Goal: Transaction & Acquisition: Subscribe to service/newsletter

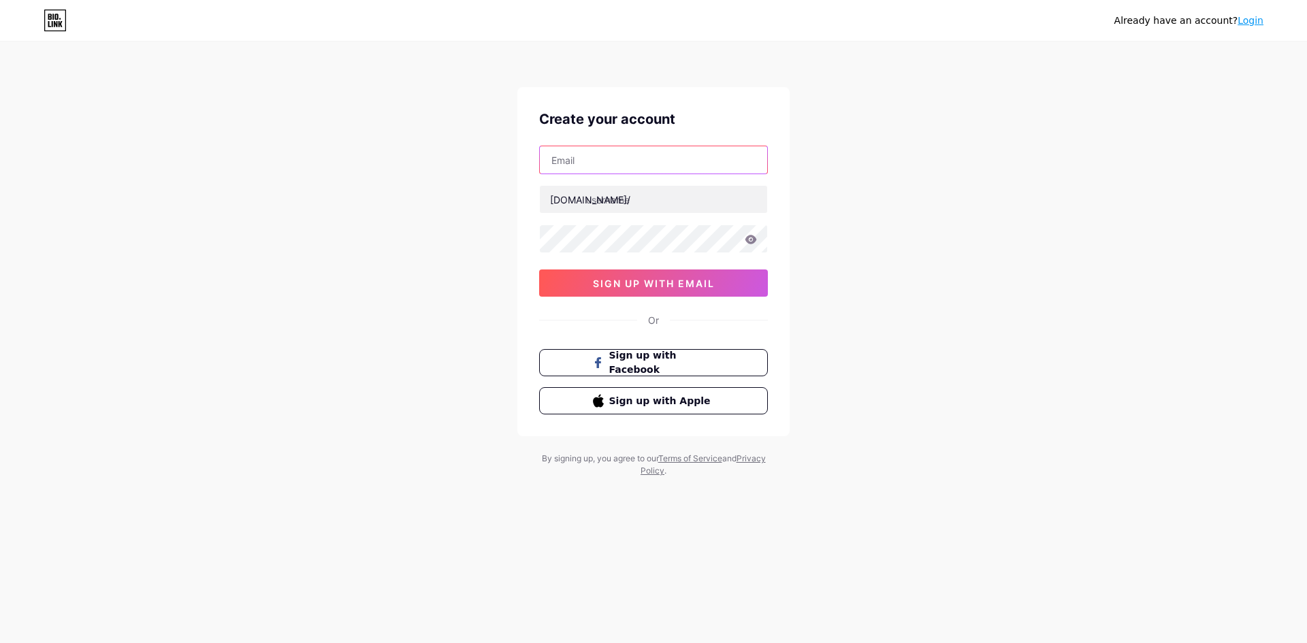
click at [585, 161] on input "text" at bounding box center [653, 159] width 227 height 27
paste input "[EMAIL_ADDRESS][DOMAIN_NAME]"
type input "[EMAIL_ADDRESS][DOMAIN_NAME]"
click at [626, 199] on input "text" at bounding box center [653, 199] width 227 height 27
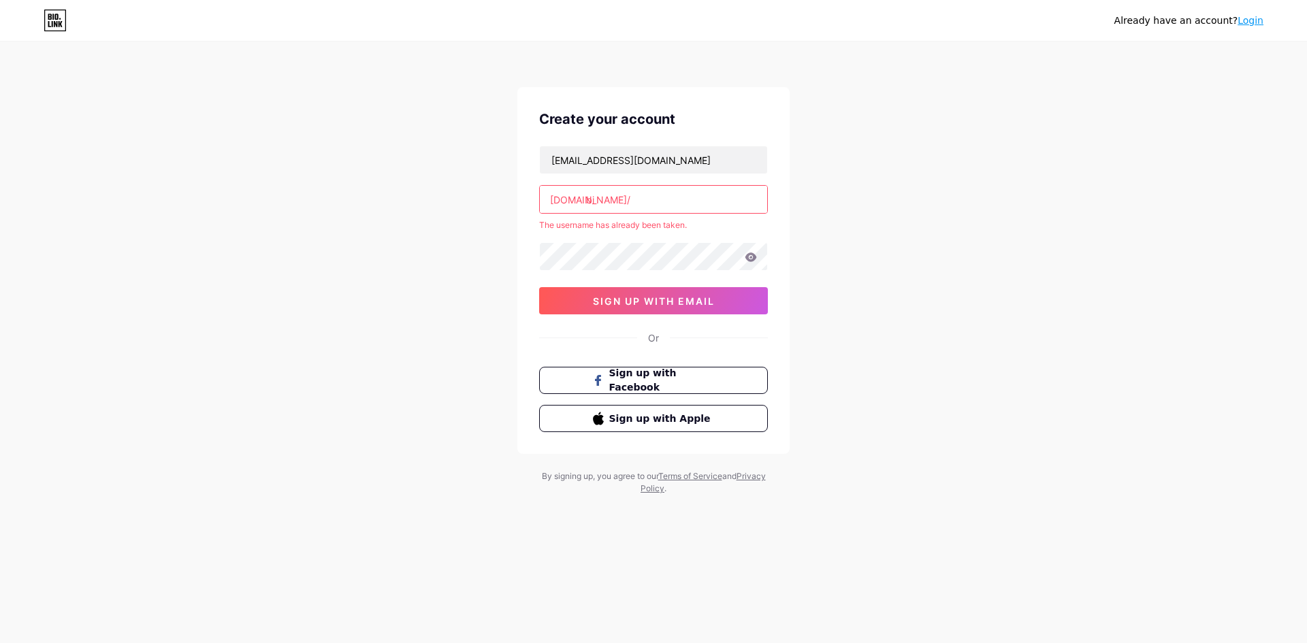
type input "b"
click at [586, 197] on input "starwin88" at bounding box center [653, 199] width 227 height 27
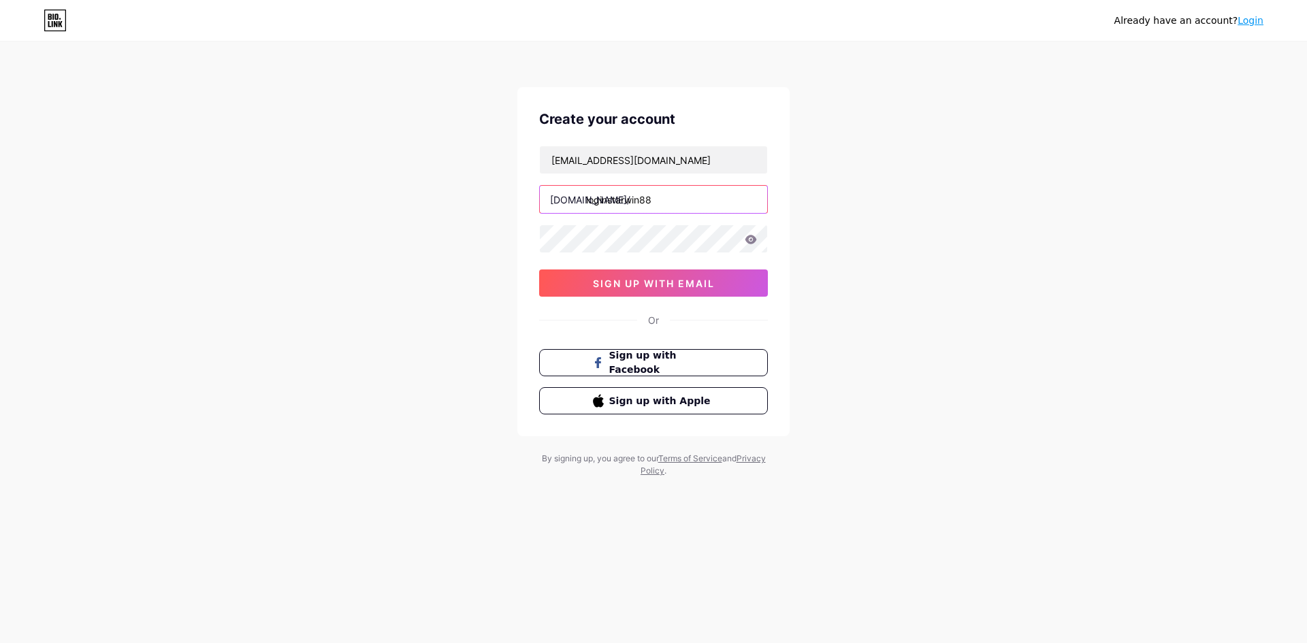
type input "loginstarwin88"
click at [931, 287] on div "Already have an account? Login Create your account lomeimei783@gmail.com bio.li…" at bounding box center [653, 260] width 1307 height 521
click at [753, 240] on icon at bounding box center [751, 240] width 12 height 10
click at [953, 260] on div "Already have an account? Login Create your account lomeimei783@gmail.com bio.li…" at bounding box center [653, 260] width 1307 height 521
click at [694, 283] on span "sign up with email" at bounding box center [654, 284] width 122 height 12
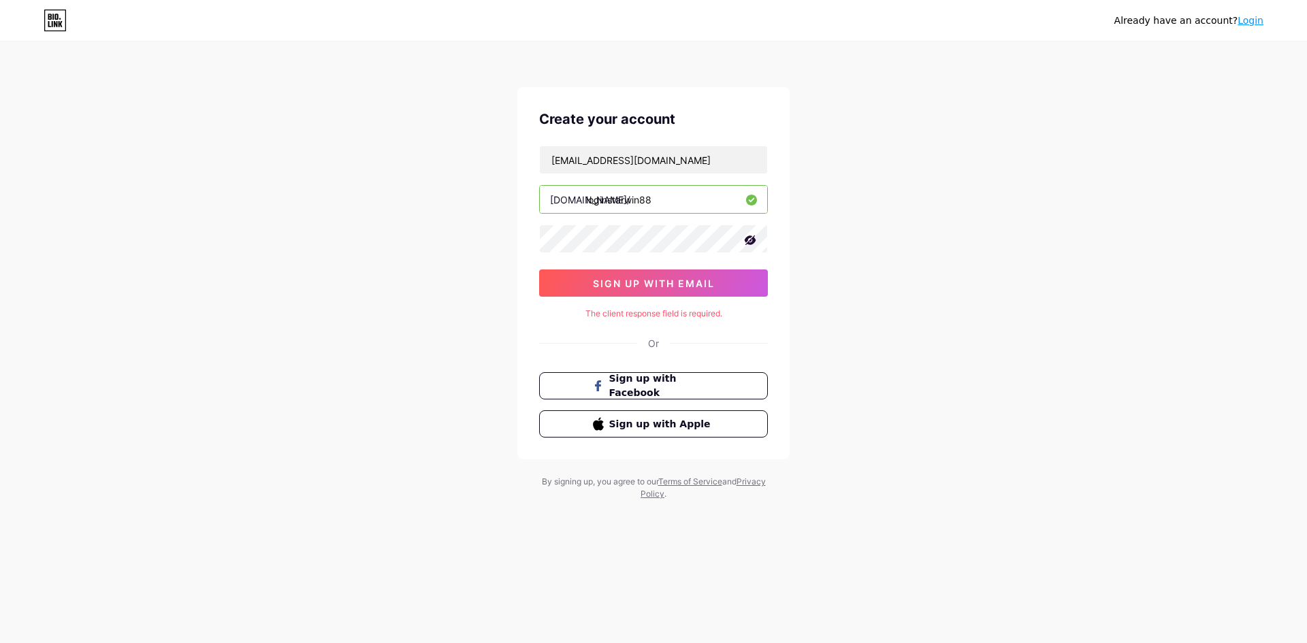
click at [1255, 24] on link "Login" at bounding box center [1250, 20] width 26 height 11
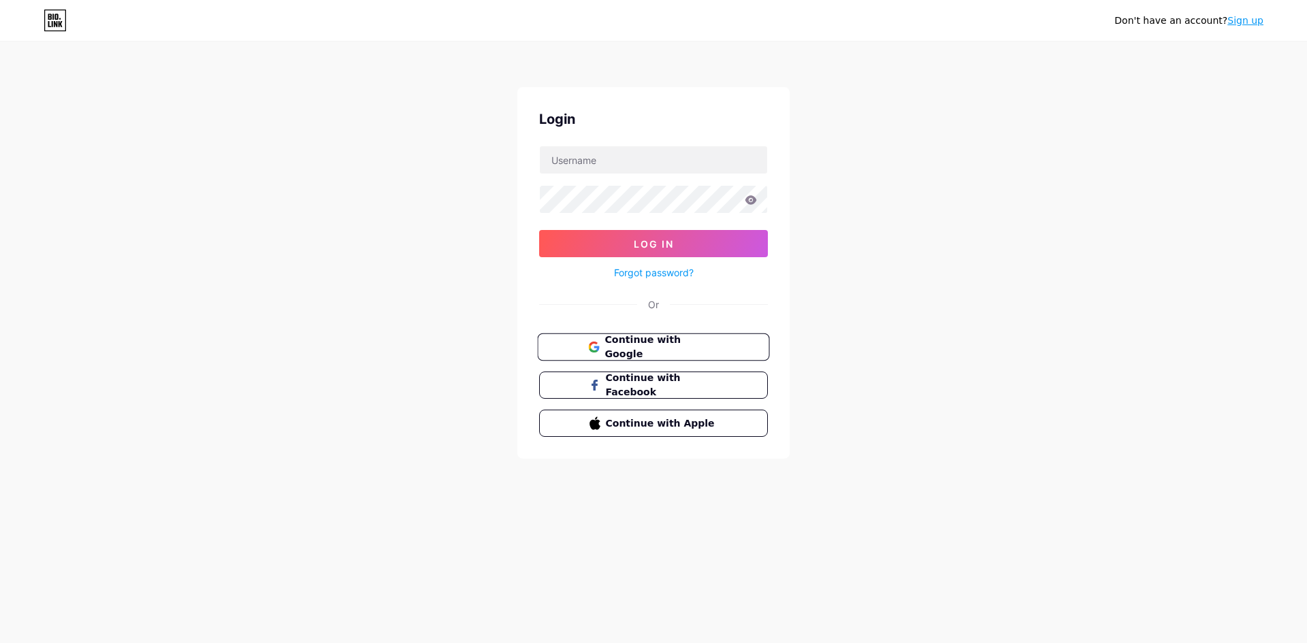
click at [677, 344] on span "Continue with Google" at bounding box center [661, 347] width 114 height 29
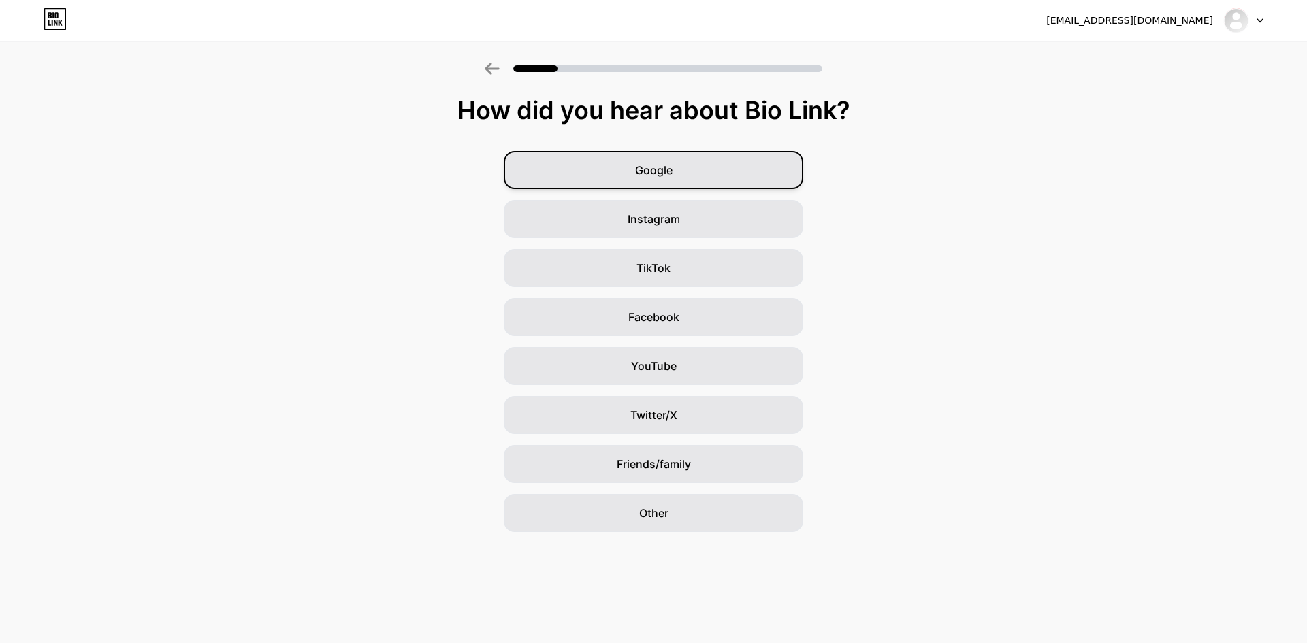
click at [674, 168] on div "Google" at bounding box center [653, 170] width 299 height 38
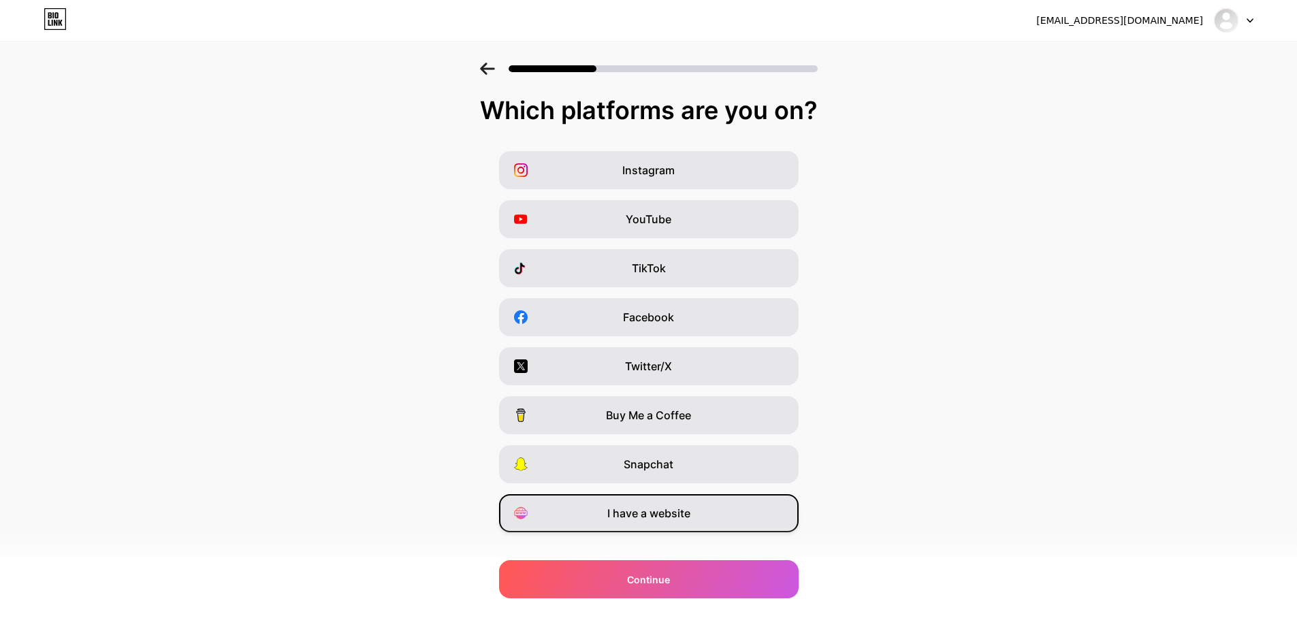
click at [667, 515] on span "I have a website" at bounding box center [648, 513] width 83 height 16
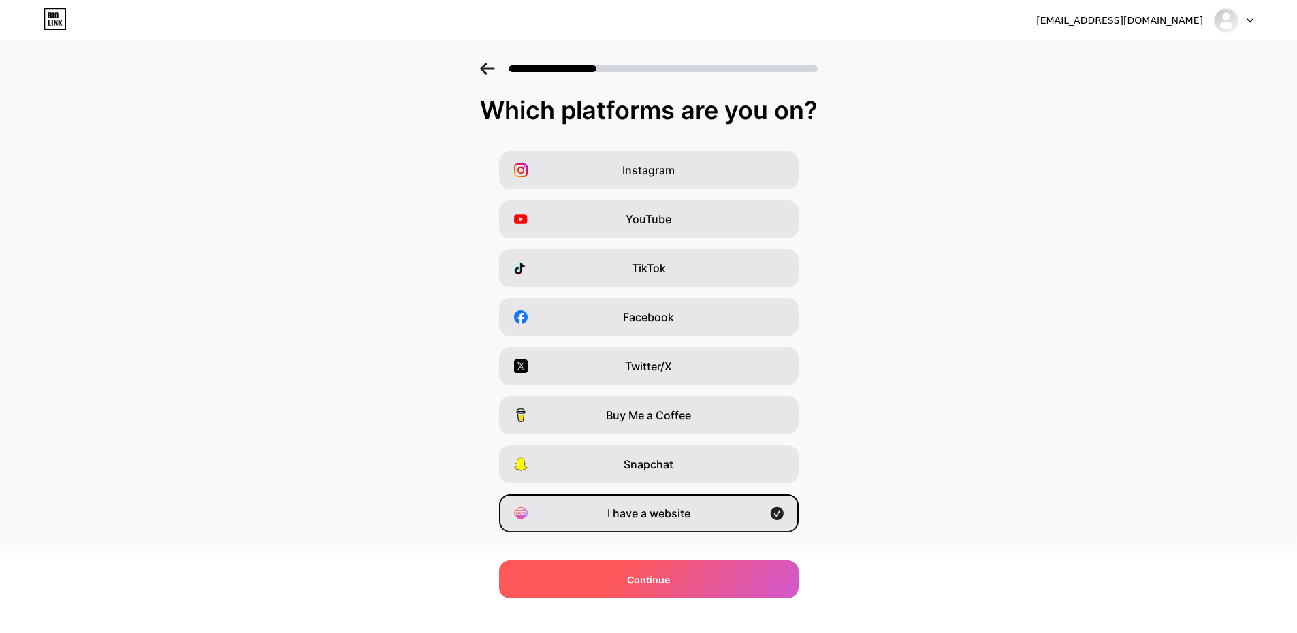
click at [649, 582] on span "Continue" at bounding box center [648, 579] width 43 height 14
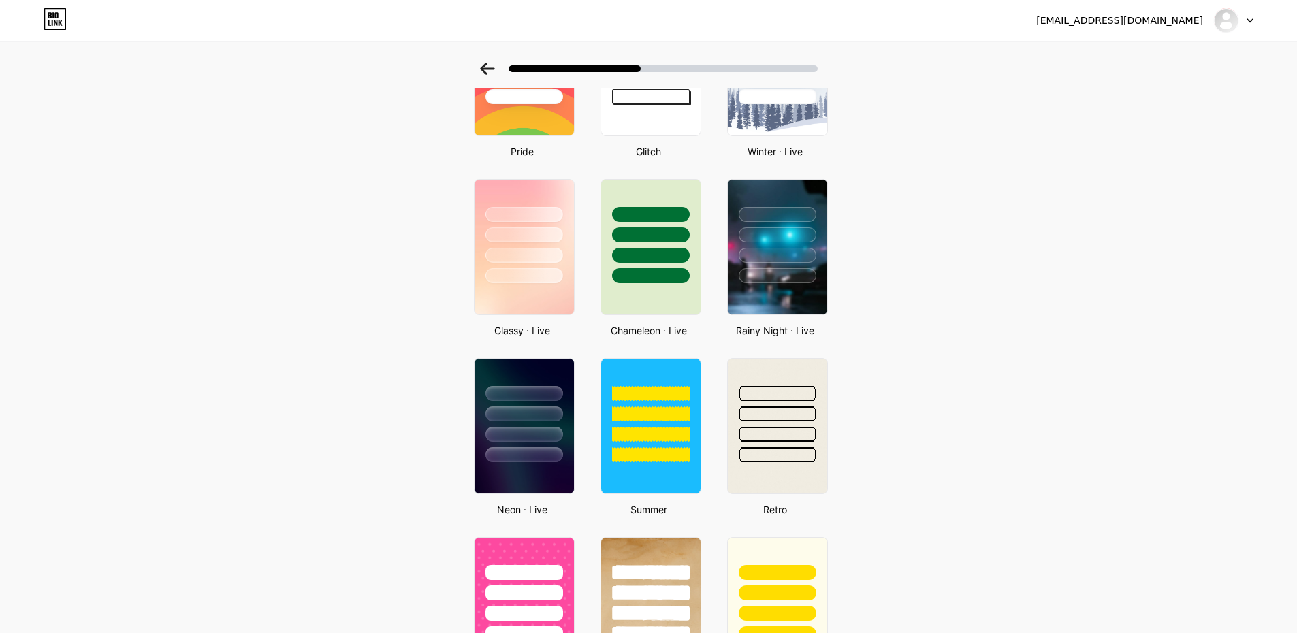
scroll to position [408, 0]
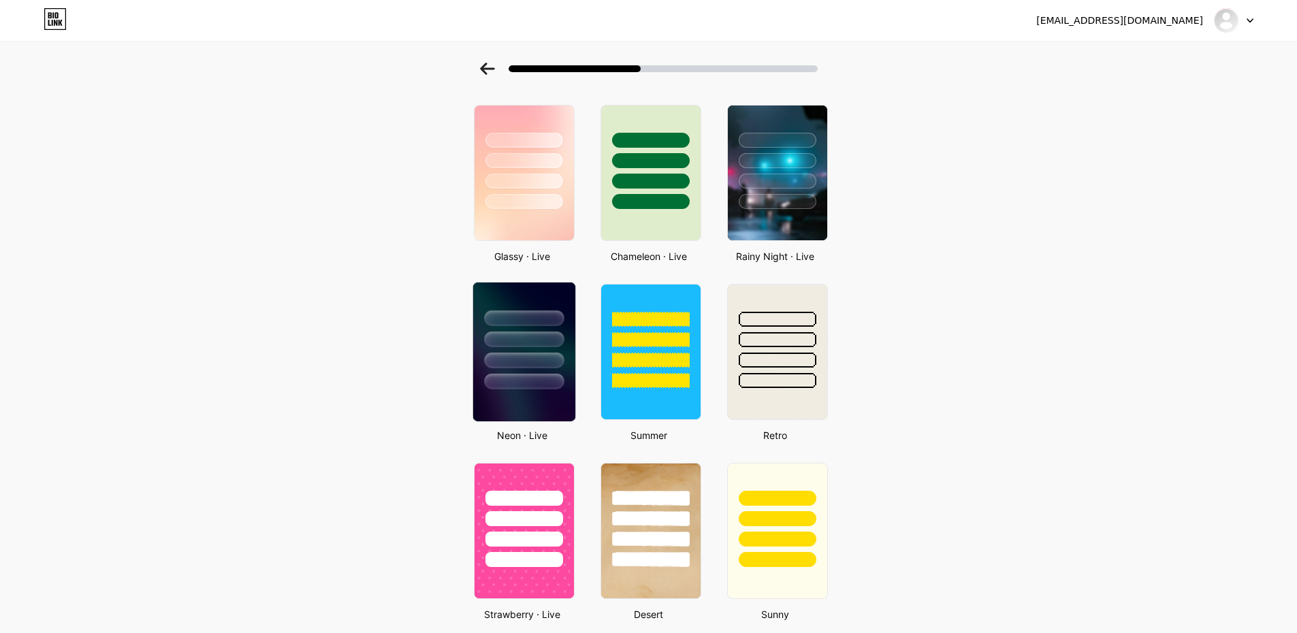
click at [548, 409] on img at bounding box center [523, 351] width 102 height 139
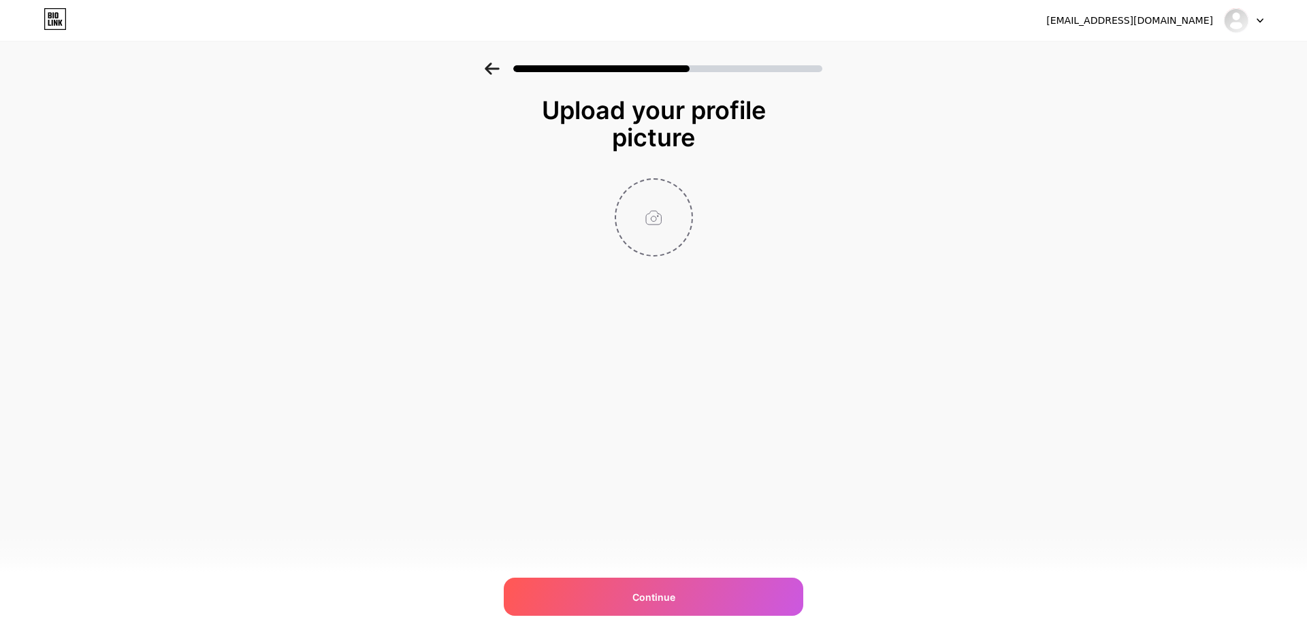
click at [680, 227] on input "file" at bounding box center [654, 218] width 76 height 76
type input "C:\fakepath\starwin-bulet-new-2.png"
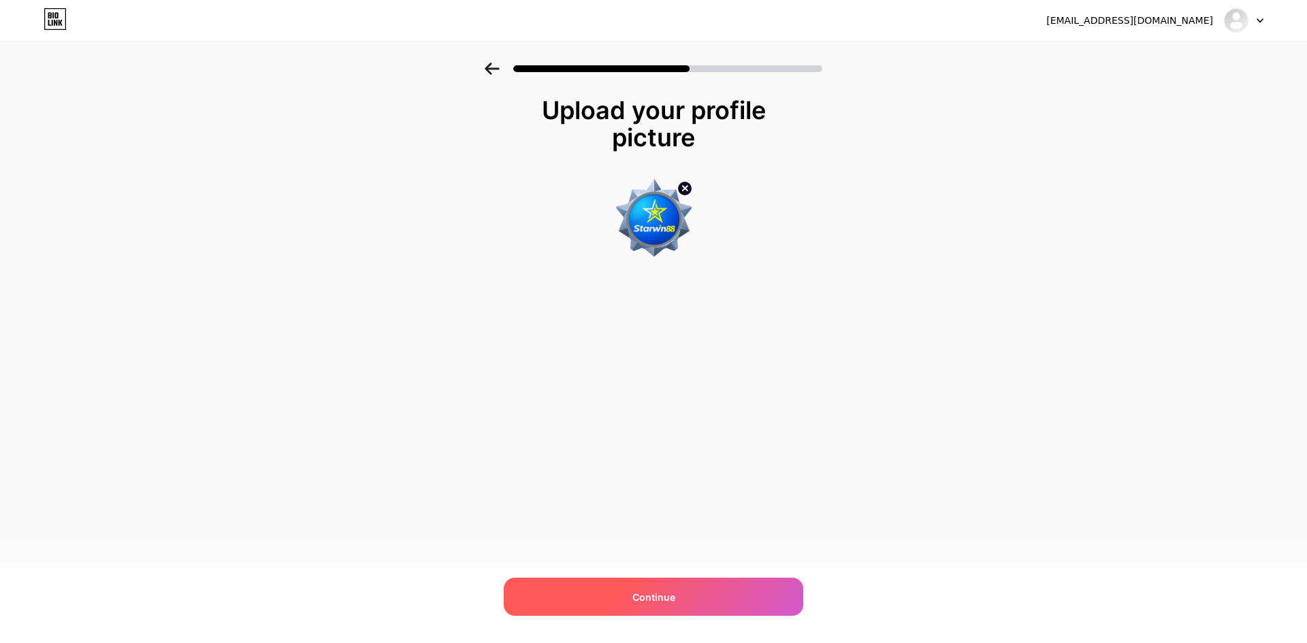
click at [634, 602] on span "Continue" at bounding box center [653, 597] width 43 height 14
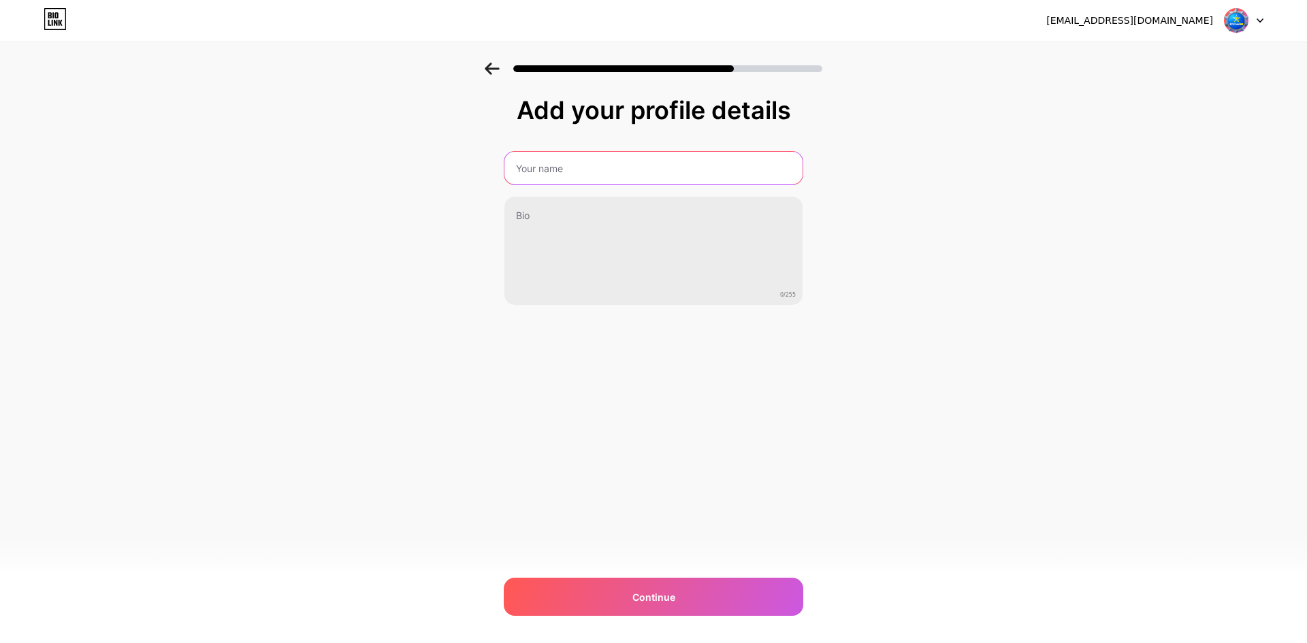
click at [589, 159] on input "text" at bounding box center [653, 168] width 298 height 33
type input "s"
type input "STARWIN88"
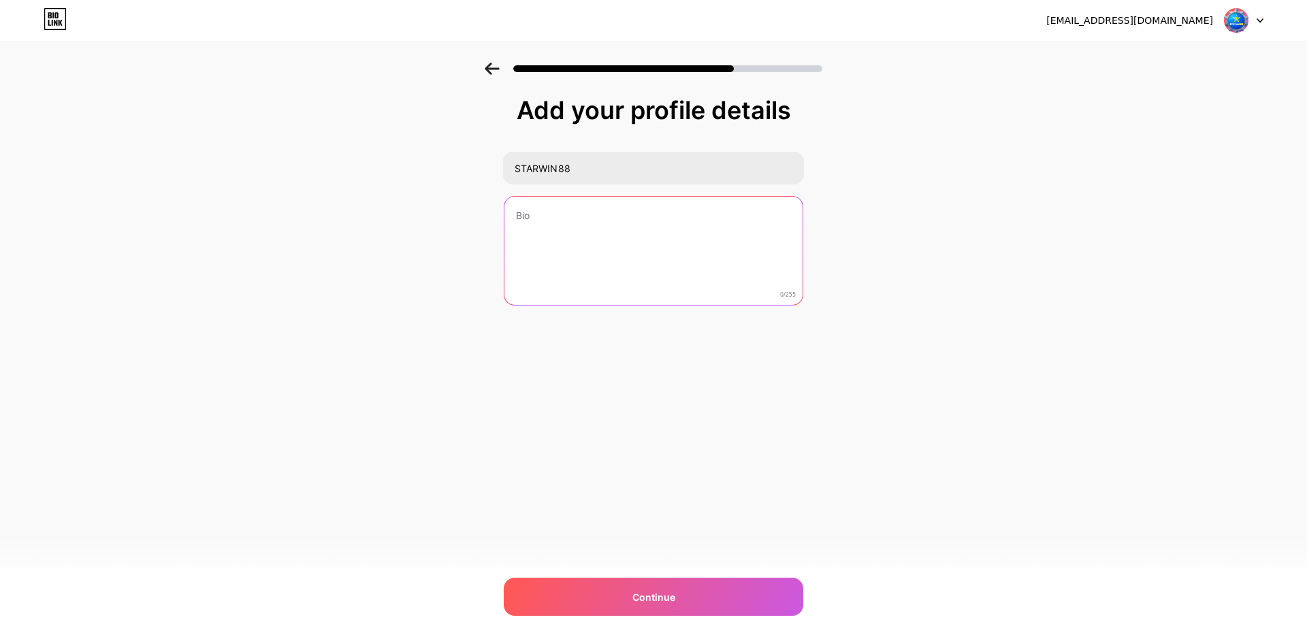
click at [611, 225] on textarea at bounding box center [653, 252] width 298 height 110
click at [595, 216] on textarea "STARWIN88: LINK TERBAIK DAN TERPERCAYA GAME ONLINE MALAM INI" at bounding box center [653, 251] width 301 height 111
drag, startPoint x: 576, startPoint y: 214, endPoint x: 619, endPoint y: 227, distance: 44.8
click at [619, 227] on textarea "STARWIN88: APLIKASI TERBAIK DAN TERPERCAYA GAME ONLINE MALAM INI" at bounding box center [653, 251] width 301 height 111
paste textarea "poker online"
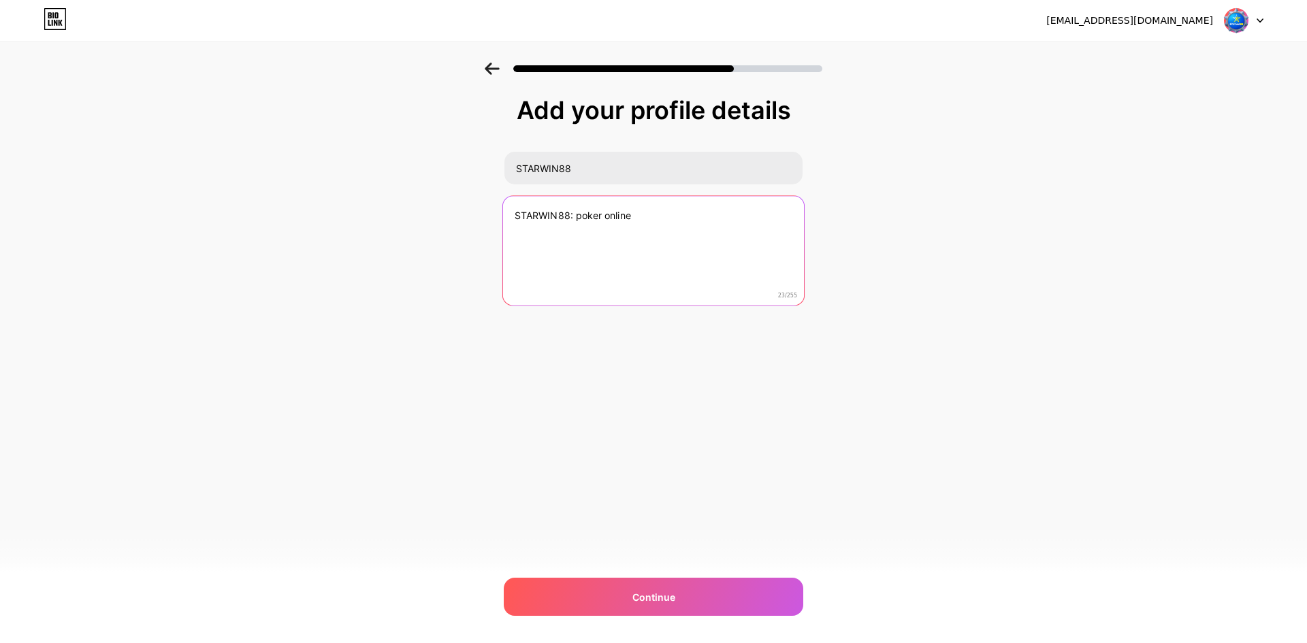
click at [583, 214] on textarea "STARWIN88: poker online" at bounding box center [653, 251] width 301 height 111
click at [672, 222] on textarea "STARWIN88: poker online" at bounding box center [653, 251] width 301 height 111
click at [602, 218] on textarea "STARWIN88:" at bounding box center [653, 252] width 298 height 110
paste textarea "slot bonus new member"
click at [521, 229] on textarea "STARWIN88: slot bonus new member mendadak jacpot malam ini" at bounding box center [653, 251] width 301 height 111
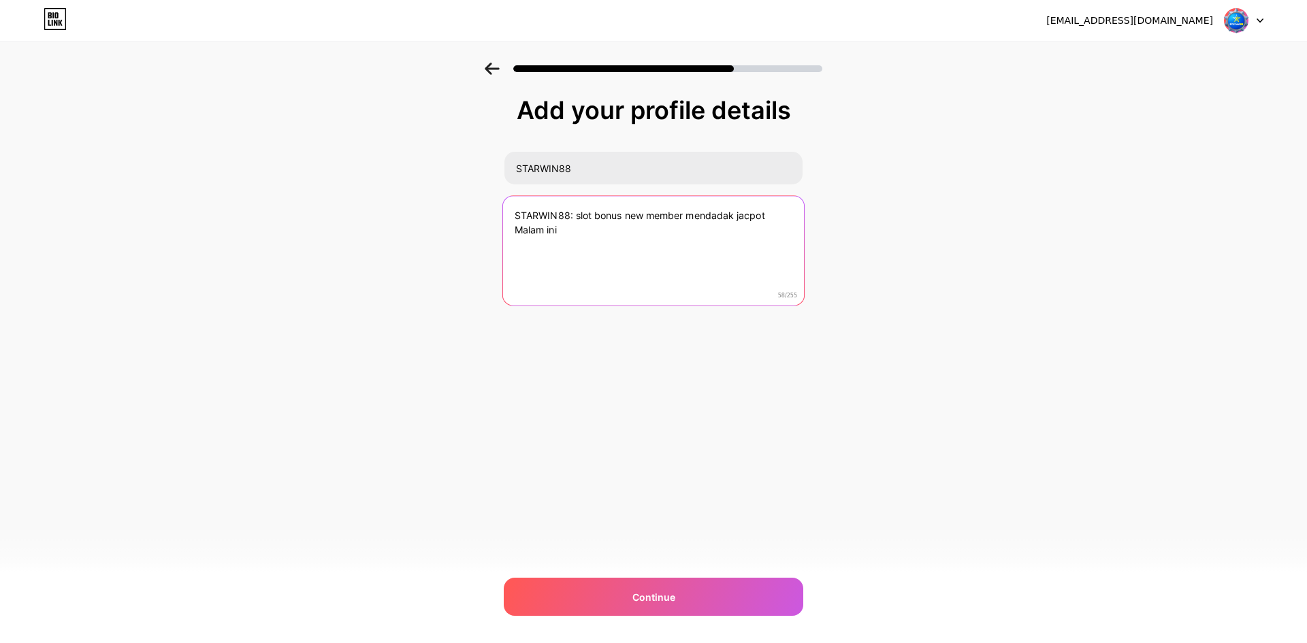
click at [578, 213] on textarea "STARWIN88: slot bonus new member mendadak jacpot Malam ini" at bounding box center [653, 251] width 301 height 111
click at [603, 223] on textarea "STARWIN88: Link bonus new member mendadak jacpot Malam ini" at bounding box center [653, 251] width 301 height 111
click at [604, 214] on textarea "STARWIN88: Link bonus new member mendadak jacpot Malam ini" at bounding box center [653, 251] width 301 height 111
click at [634, 214] on textarea "STARWIN88: Link Bonus new member mendadak jacpot Malam ini" at bounding box center [653, 251] width 301 height 111
click at [659, 218] on textarea "STARWIN88: Link Bonus New member mendadak jacpot Malam ini" at bounding box center [653, 251] width 301 height 111
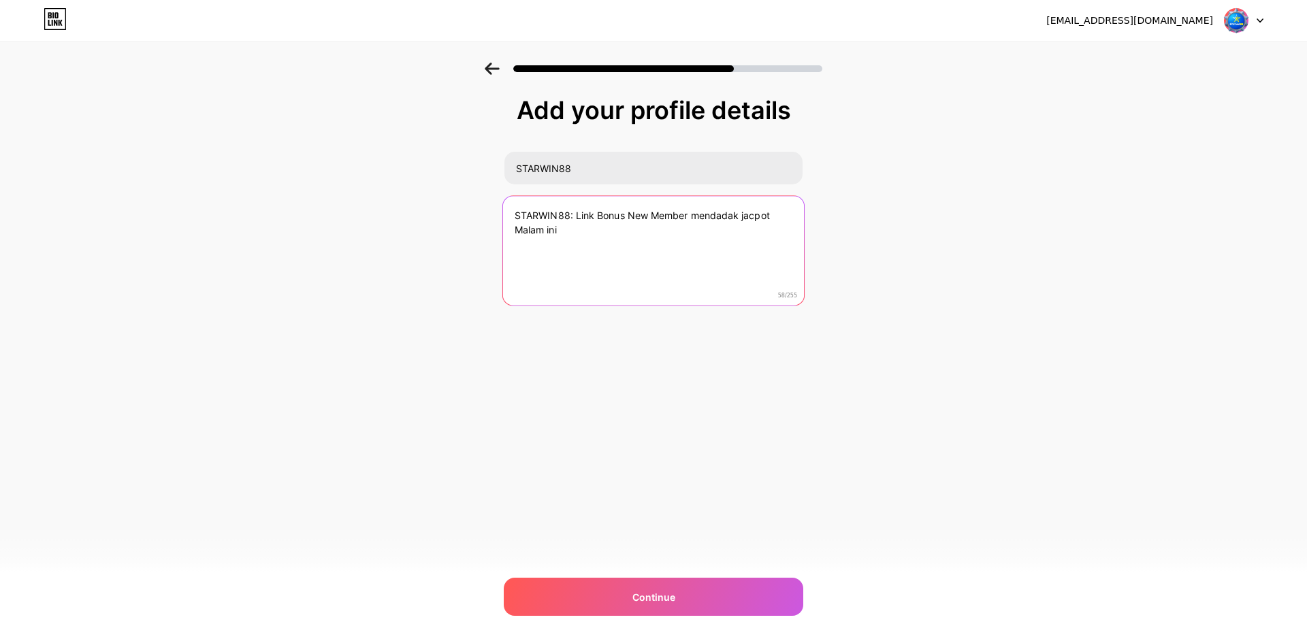
click at [696, 218] on textarea "STARWIN88: Link Bonus New Member mendadak jacpot Malam ini" at bounding box center [653, 251] width 301 height 111
click at [745, 214] on textarea "STARWIN88: Link Bonus New Member Mendadak jacpot Malam ini" at bounding box center [653, 251] width 301 height 111
click at [757, 214] on textarea "STARWIN88: Link Bonus New Member Mendadak Jacpot Malam ini" at bounding box center [653, 251] width 301 height 111
click at [577, 228] on textarea "STARWIN88: Link Bonus New Member Mendadak Jakpot Malam ini" at bounding box center [653, 251] width 301 height 111
click at [595, 218] on textarea "STARWIN88: Link Bonus New Member Mendadak Jakpot Malam ini" at bounding box center [653, 251] width 301 height 111
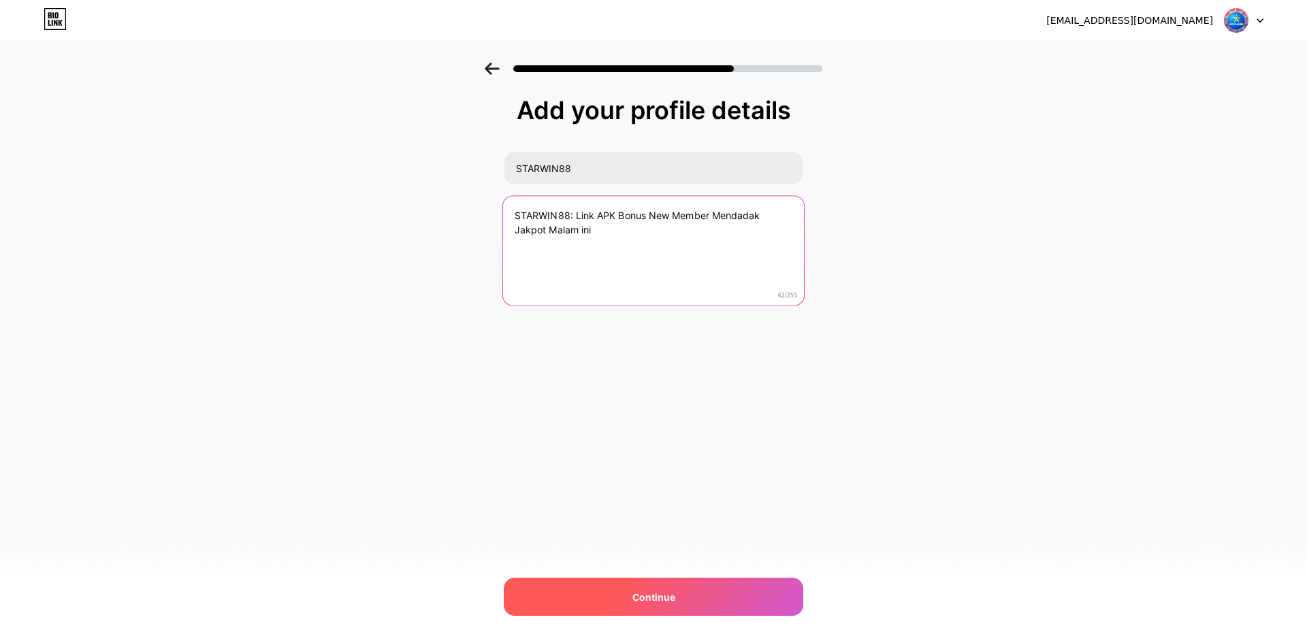
type textarea "STARWIN88: Link APK Bonus New Member Mendadak Jakpot Malam ini"
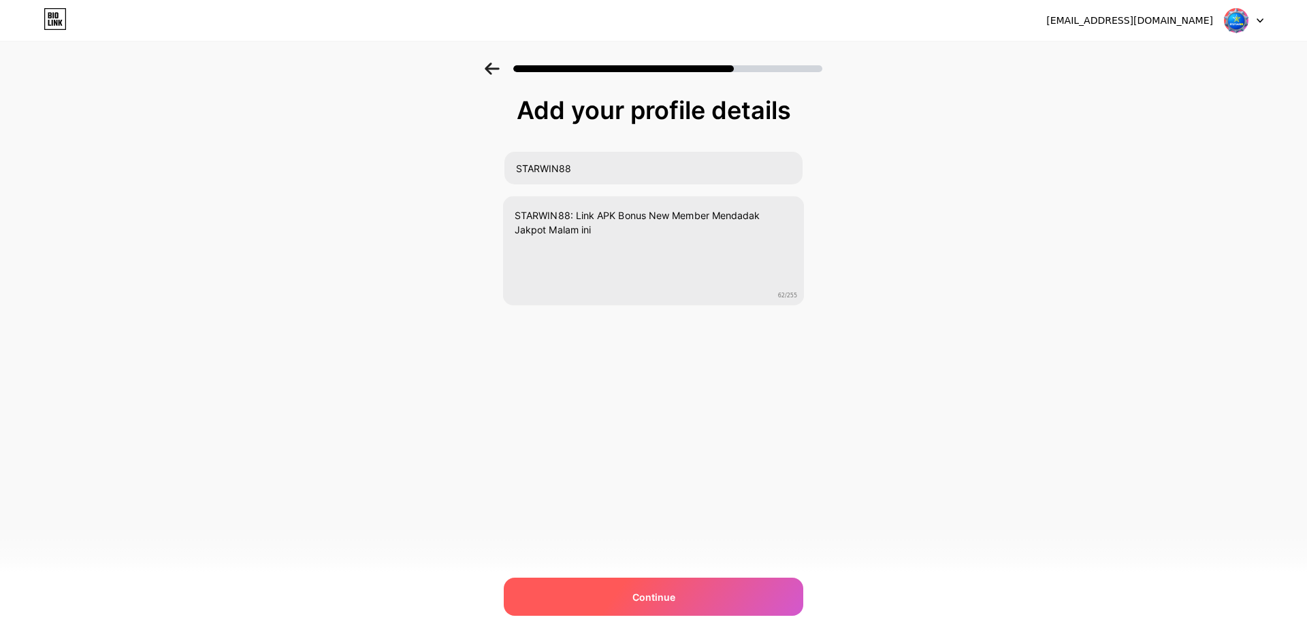
click at [613, 597] on div "Continue" at bounding box center [653, 597] width 299 height 38
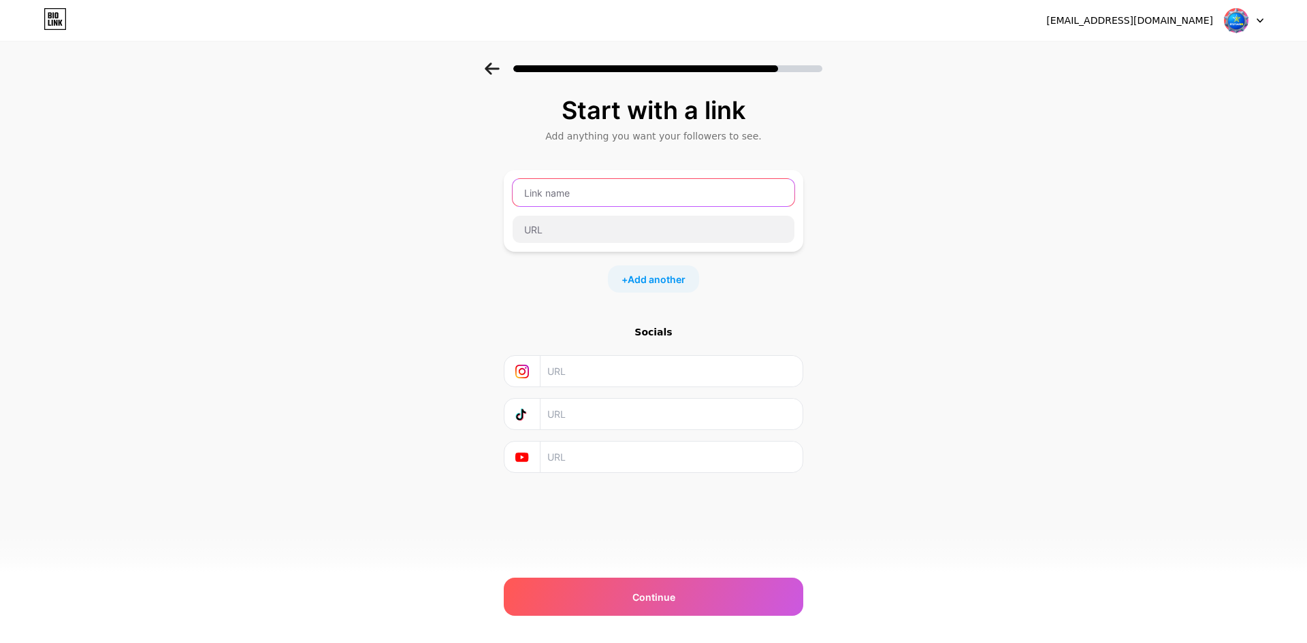
click at [587, 196] on input "text" at bounding box center [654, 192] width 282 height 27
type input "s"
type input "Starwin88"
click at [555, 227] on input "text" at bounding box center [654, 229] width 282 height 27
paste input "[URL][DOMAIN_NAME]"
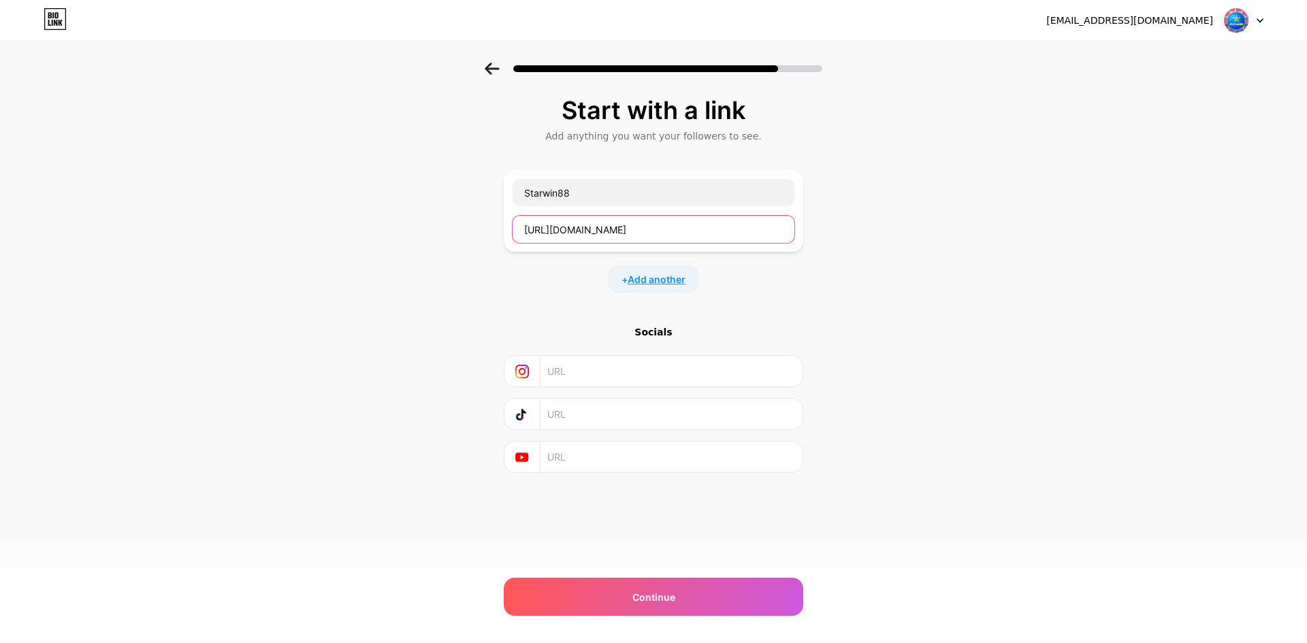
type input "[URL][DOMAIN_NAME]"
click at [659, 276] on span "Add another" at bounding box center [657, 279] width 58 height 14
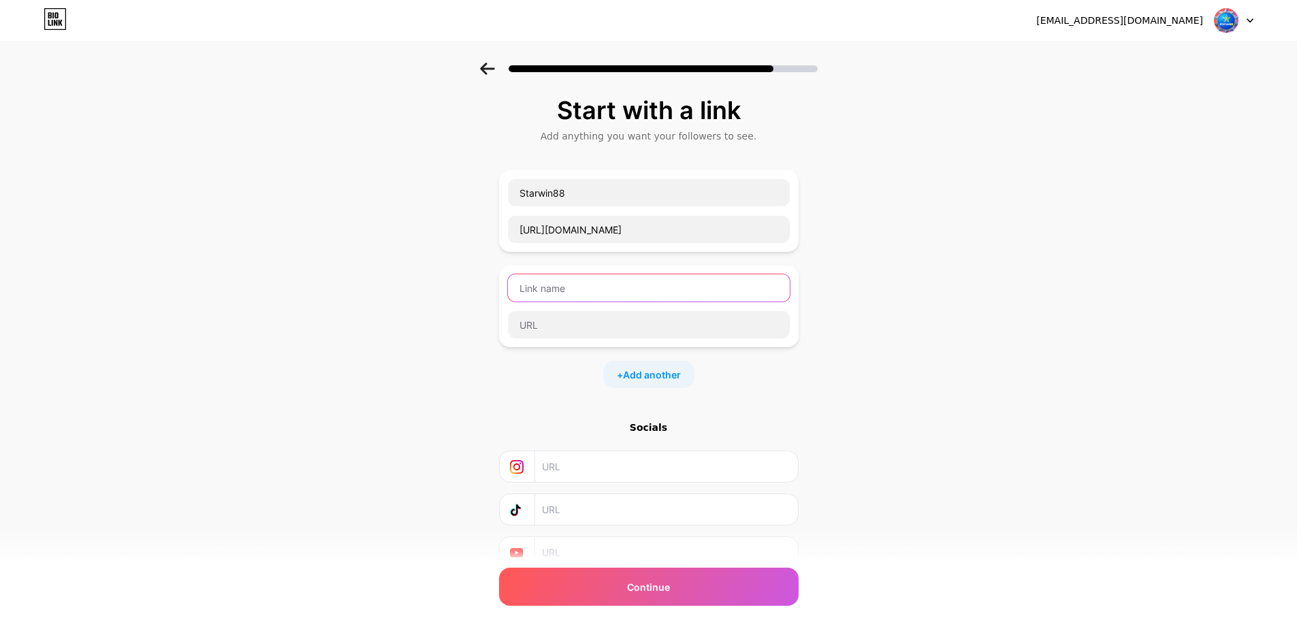
click at [592, 292] on input "text" at bounding box center [649, 287] width 282 height 27
drag, startPoint x: 587, startPoint y: 195, endPoint x: 510, endPoint y: 191, distance: 77.1
click at [510, 191] on div "Starwin88 [URL][DOMAIN_NAME]" at bounding box center [648, 211] width 299 height 82
click at [538, 292] on input "text" at bounding box center [649, 287] width 282 height 27
paste input "Starwin88"
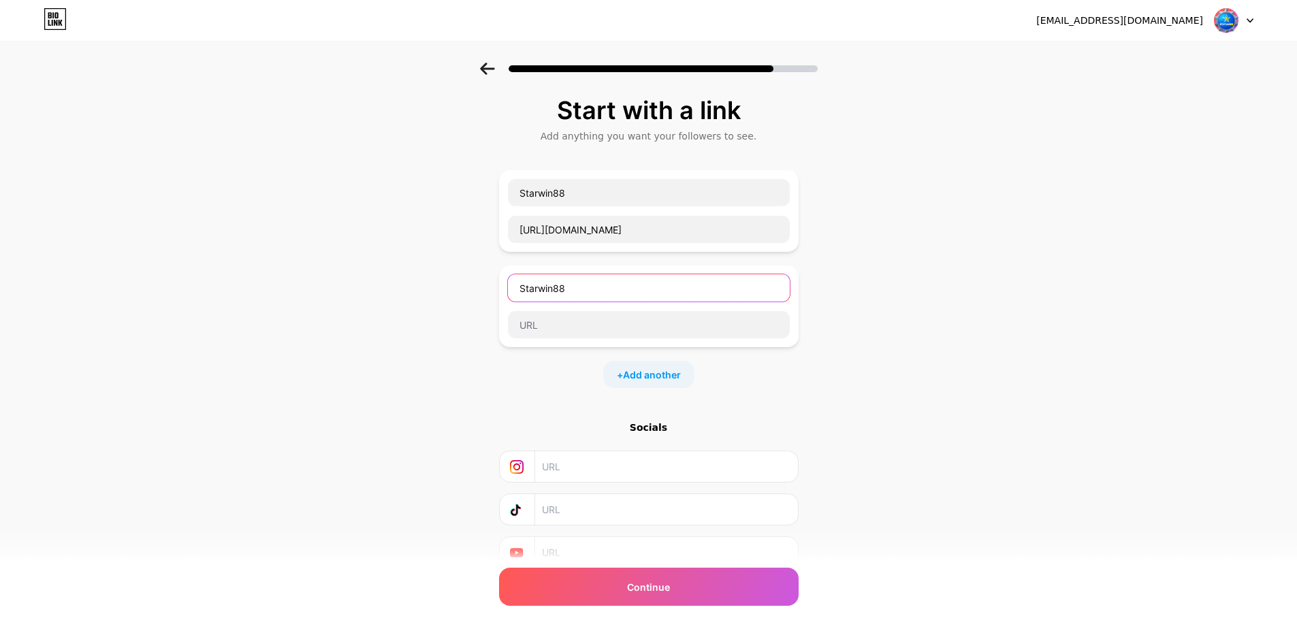
click at [523, 291] on input "Starwin88" at bounding box center [649, 287] width 282 height 27
click at [574, 287] on input "Starwin88" at bounding box center [649, 287] width 282 height 27
click at [601, 287] on input "Starwin88 D" at bounding box center [649, 287] width 282 height 27
type input "Starwin88 login"
drag, startPoint x: 676, startPoint y: 225, endPoint x: 493, endPoint y: 238, distance: 182.8
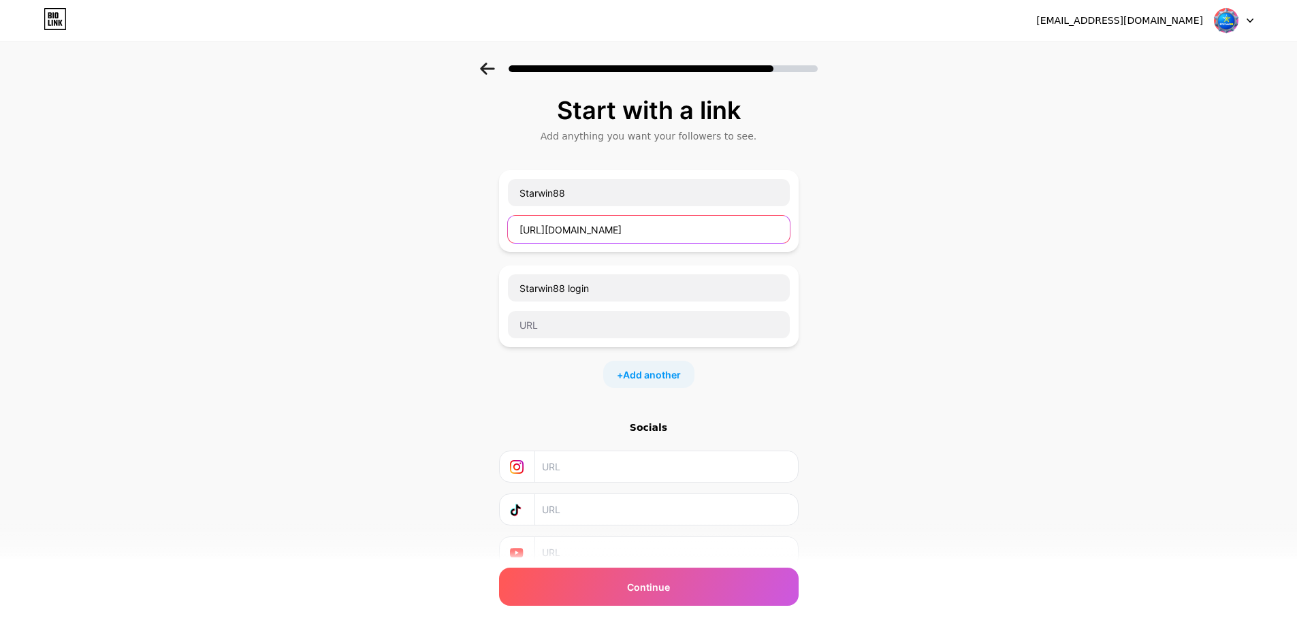
click at [494, 236] on div "Start with a link Add anything you want your followers to see. Starwin88 [URL][…" at bounding box center [648, 350] width 1297 height 574
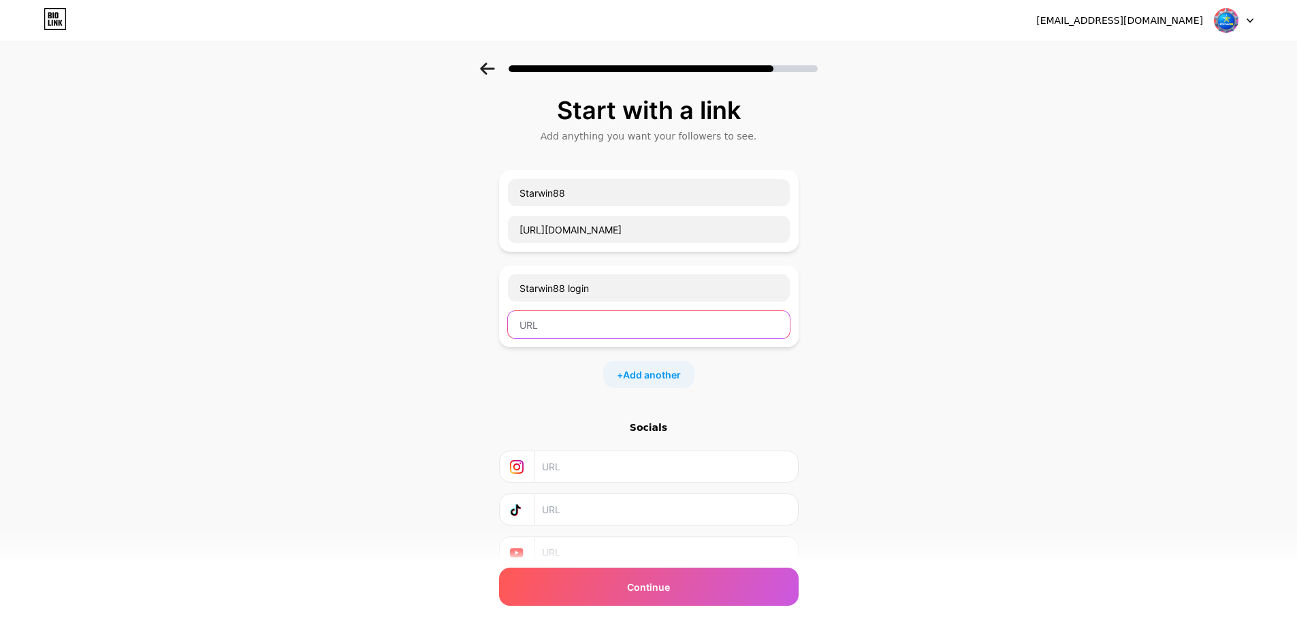
click at [555, 319] on input "text" at bounding box center [649, 324] width 282 height 27
paste input "[URL][DOMAIN_NAME]"
type input "[URL][DOMAIN_NAME]"
click at [681, 370] on span "Add another" at bounding box center [652, 375] width 58 height 14
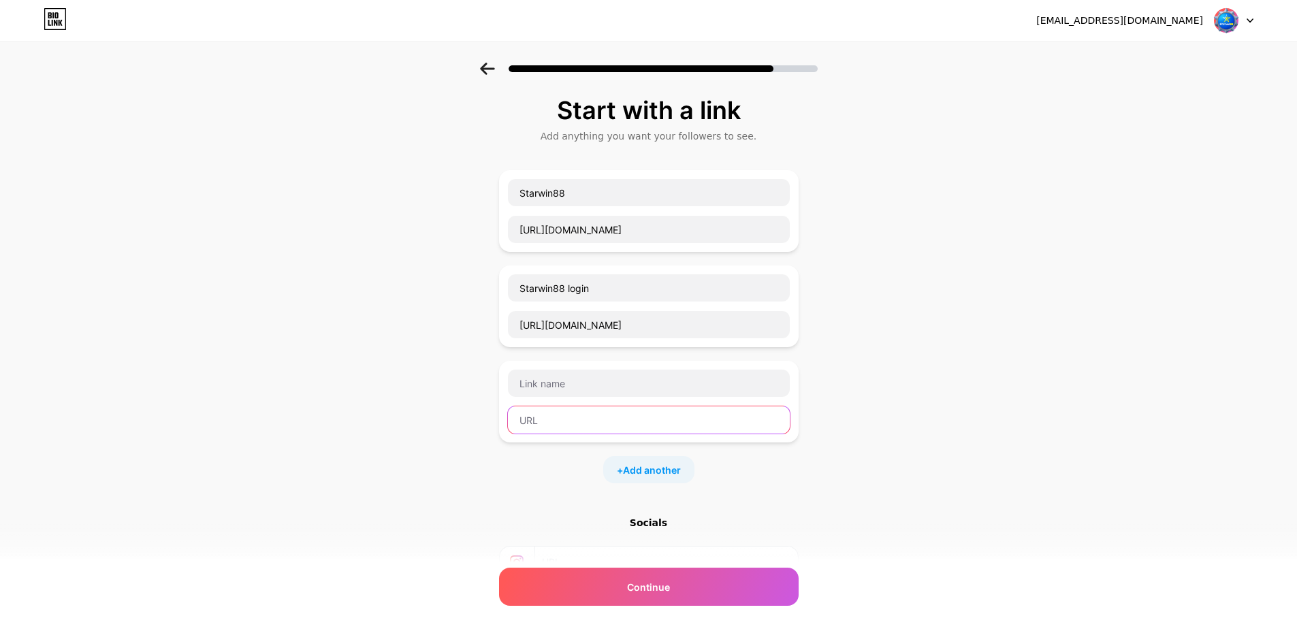
click at [547, 420] on input "text" at bounding box center [649, 419] width 282 height 27
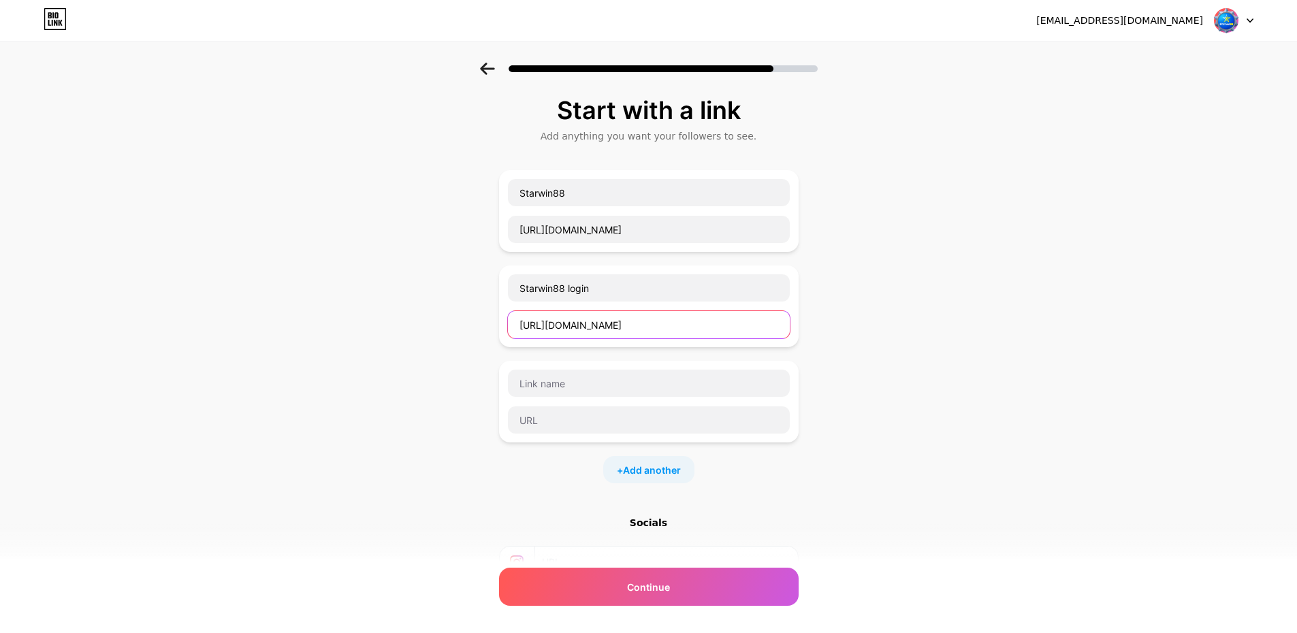
drag, startPoint x: 684, startPoint y: 327, endPoint x: 677, endPoint y: 326, distance: 6.8
click at [677, 326] on input "[URL][DOMAIN_NAME]" at bounding box center [649, 324] width 282 height 27
drag, startPoint x: 641, startPoint y: 283, endPoint x: 435, endPoint y: 282, distance: 206.2
click at [437, 282] on div "Start with a link Add anything you want your followers to see. Starwin88 [URL][…" at bounding box center [648, 397] width 1297 height 669
click at [577, 387] on input "text" at bounding box center [649, 383] width 282 height 27
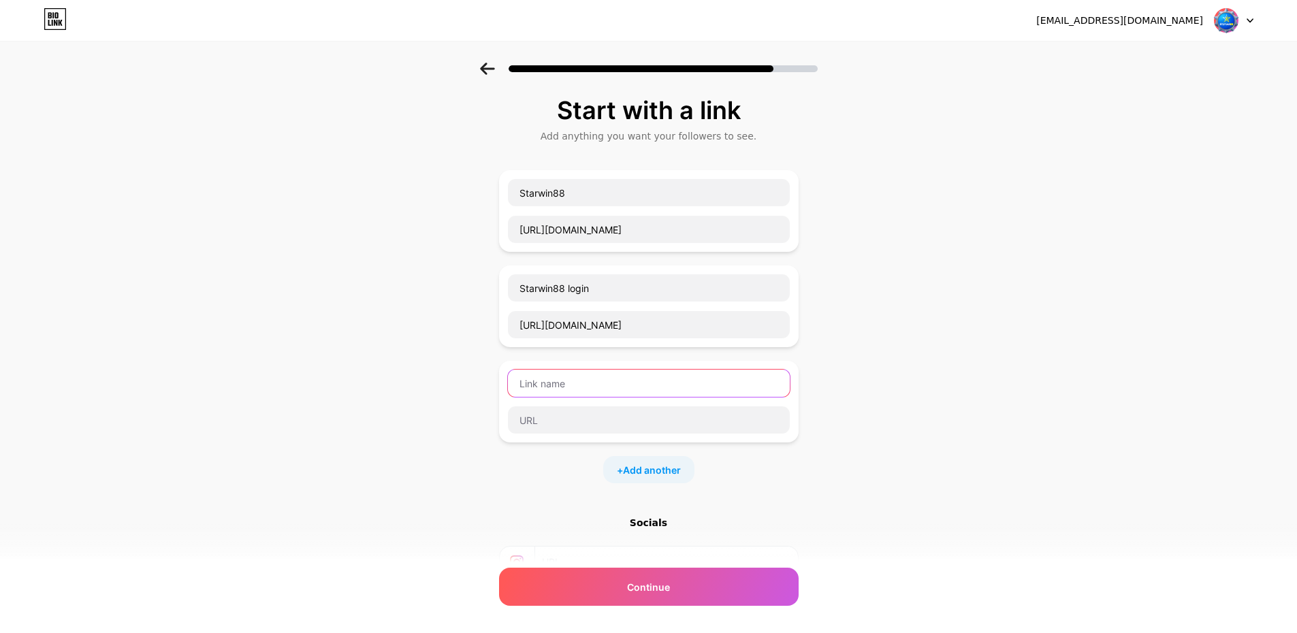
paste input "Starwin88 login"
type input "Starwin88 Alternatif"
click at [691, 226] on input "[URL][DOMAIN_NAME]" at bounding box center [649, 229] width 282 height 27
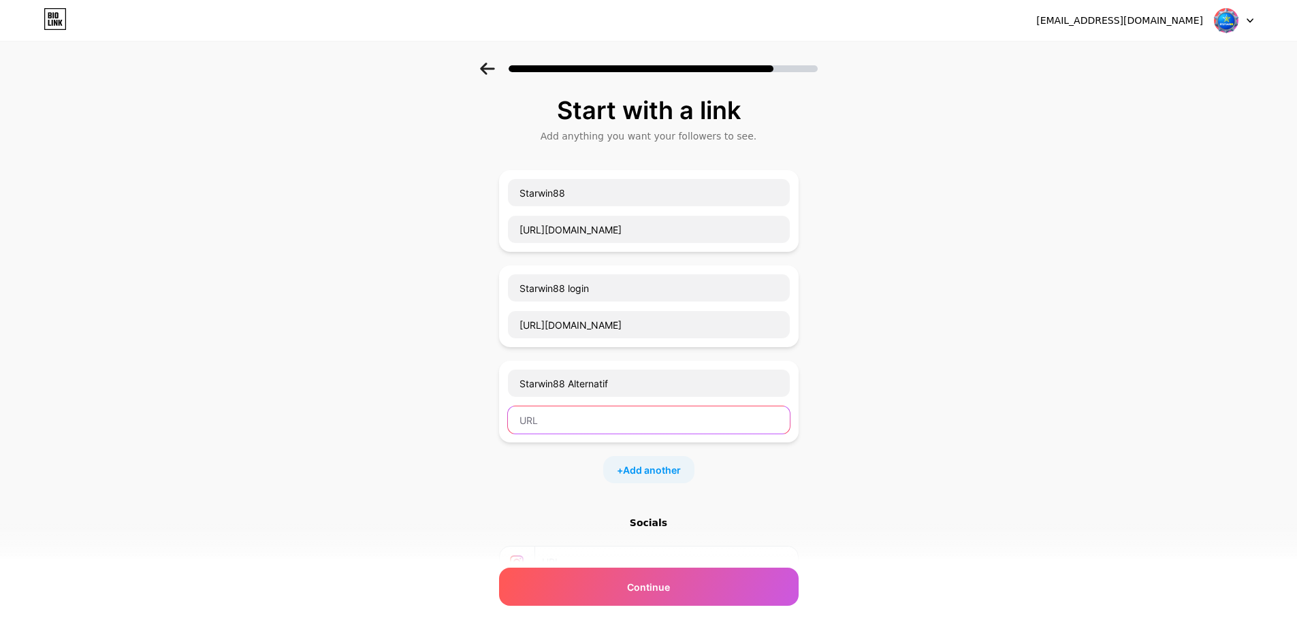
click at [581, 427] on input "text" at bounding box center [649, 419] width 282 height 27
paste input "[URL][DOMAIN_NAME]"
type input "[URL][DOMAIN_NAME]"
click at [638, 457] on div "+ Add another" at bounding box center [648, 469] width 91 height 27
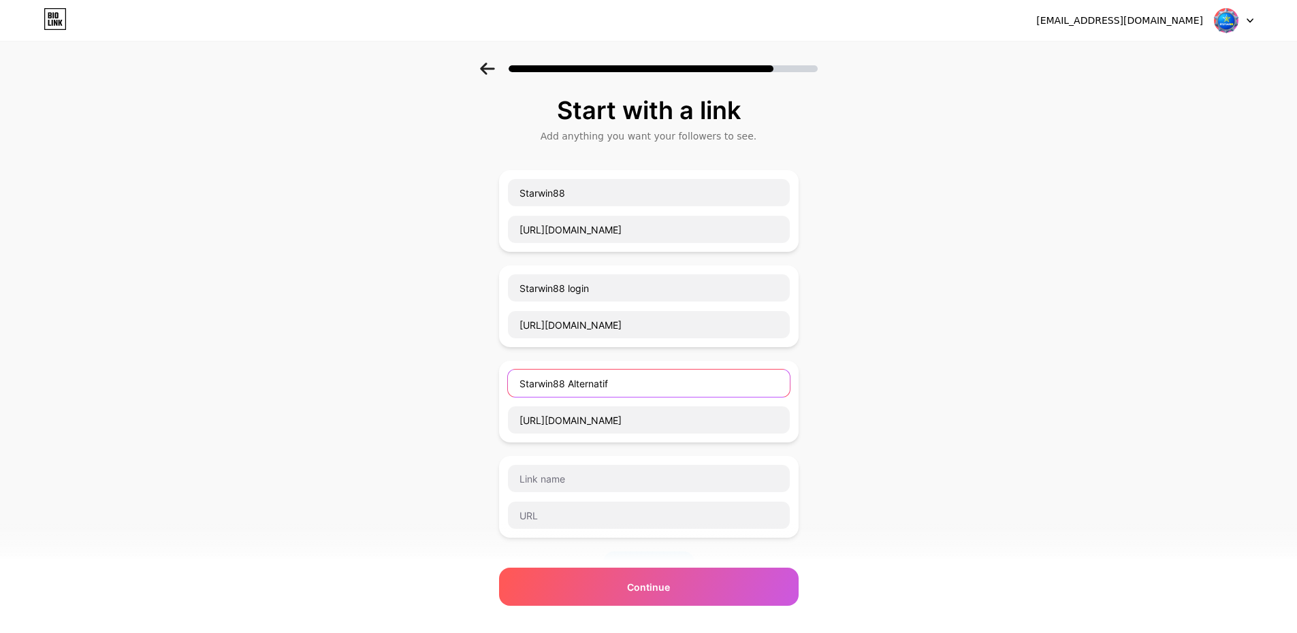
click at [574, 382] on input "Starwin88 Alternatif" at bounding box center [649, 383] width 282 height 27
click at [575, 381] on input "Starwin88 link Alternatif" at bounding box center [649, 383] width 282 height 27
type input "Starwin88 Link Alternatif"
click at [565, 476] on input "text" at bounding box center [649, 478] width 282 height 27
type input "d"
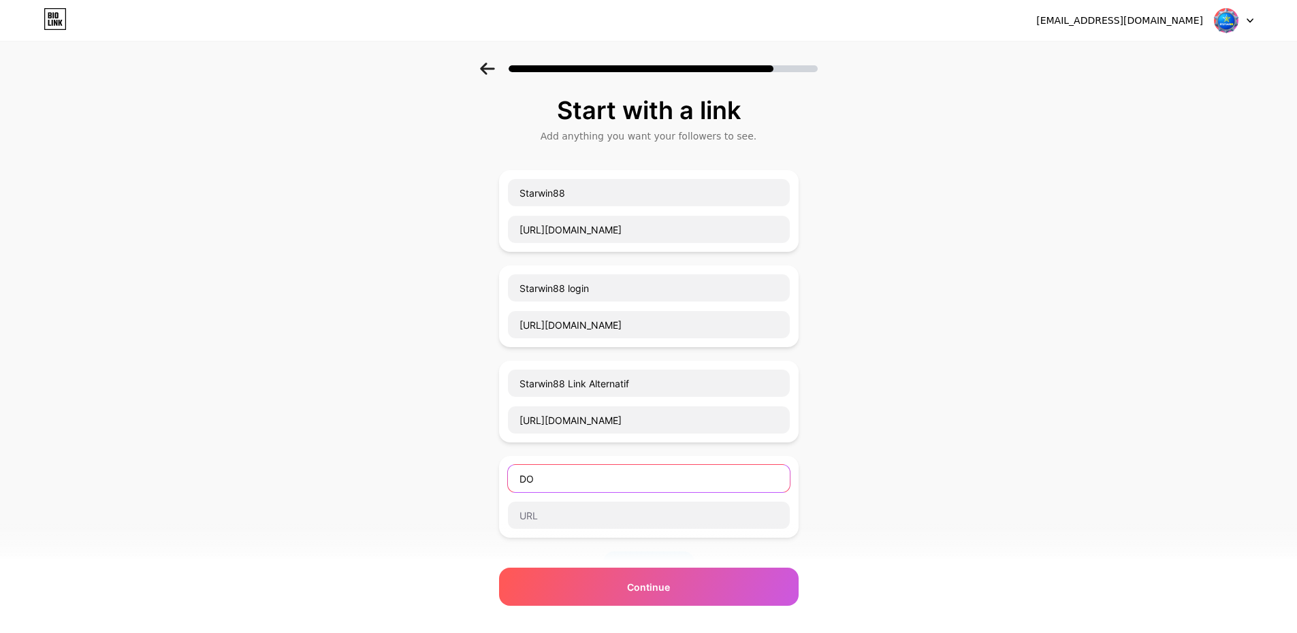
type input "D"
type input "T"
type input "LIVE CHAT"
drag, startPoint x: 685, startPoint y: 417, endPoint x: 496, endPoint y: 422, distance: 190.0
click at [496, 422] on div "Start with a link Add anything you want your followers to see. Starwin88 [URL][…" at bounding box center [648, 445] width 1297 height 764
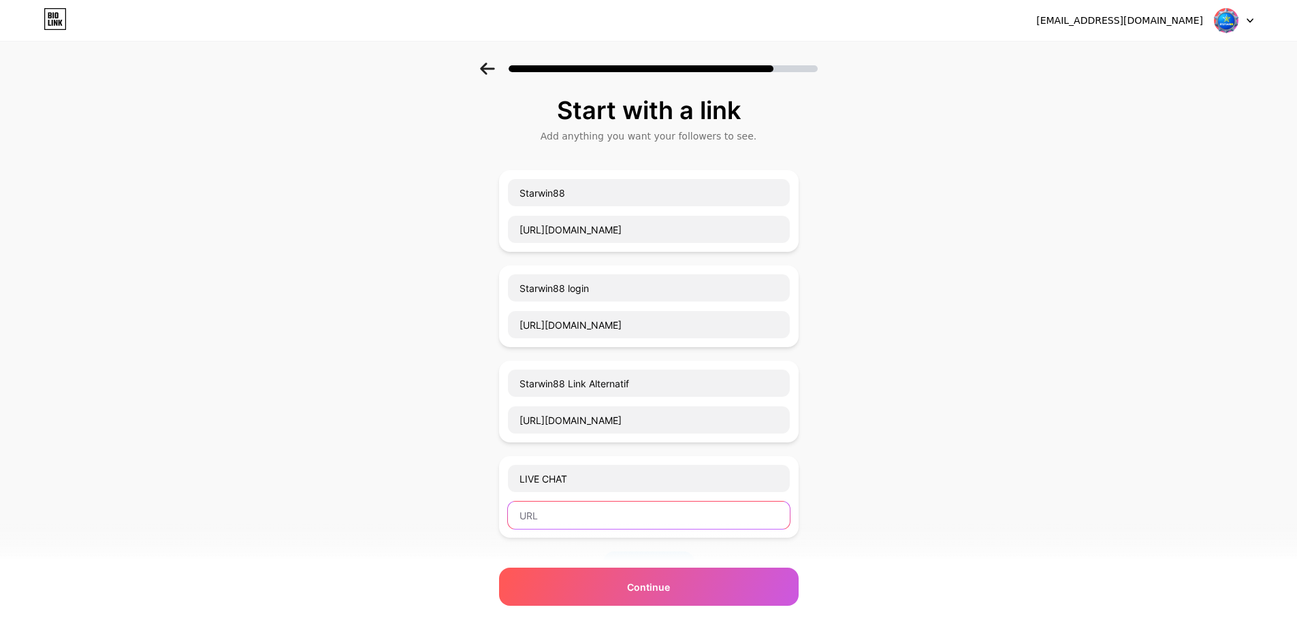
click at [544, 516] on input "text" at bounding box center [649, 515] width 282 height 27
paste input "[URL][DOMAIN_NAME]"
type input "[URL][DOMAIN_NAME]"
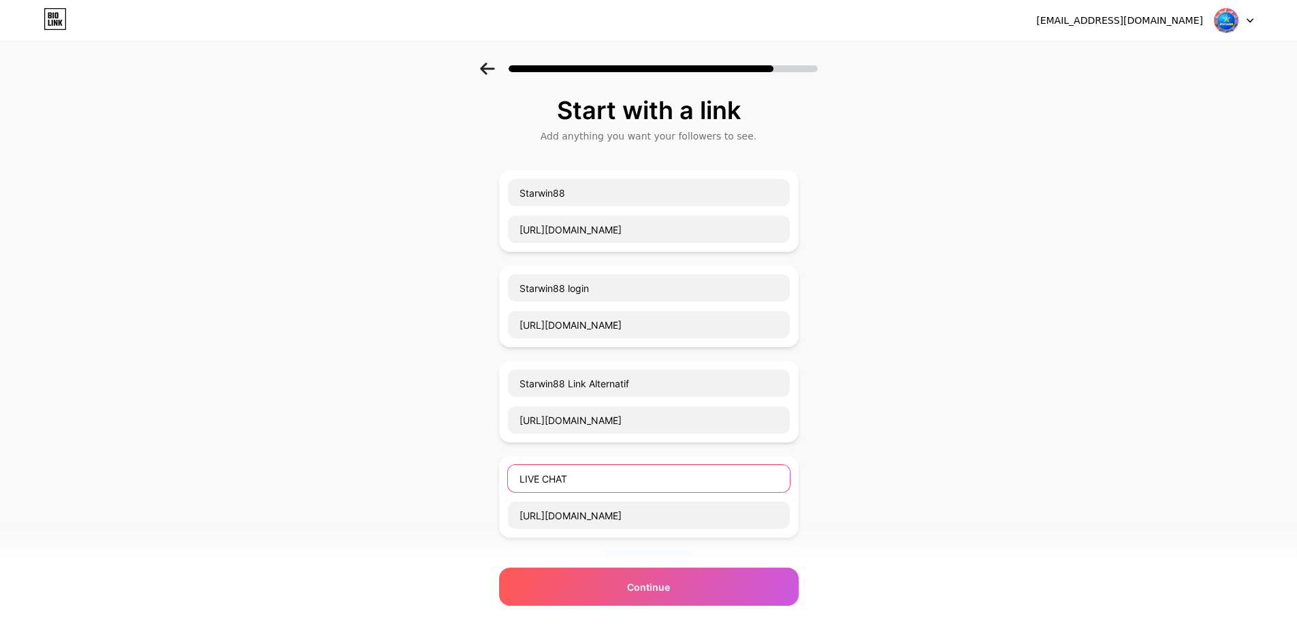
click at [605, 478] on input "LIVE CHAT" at bounding box center [649, 478] width 282 height 27
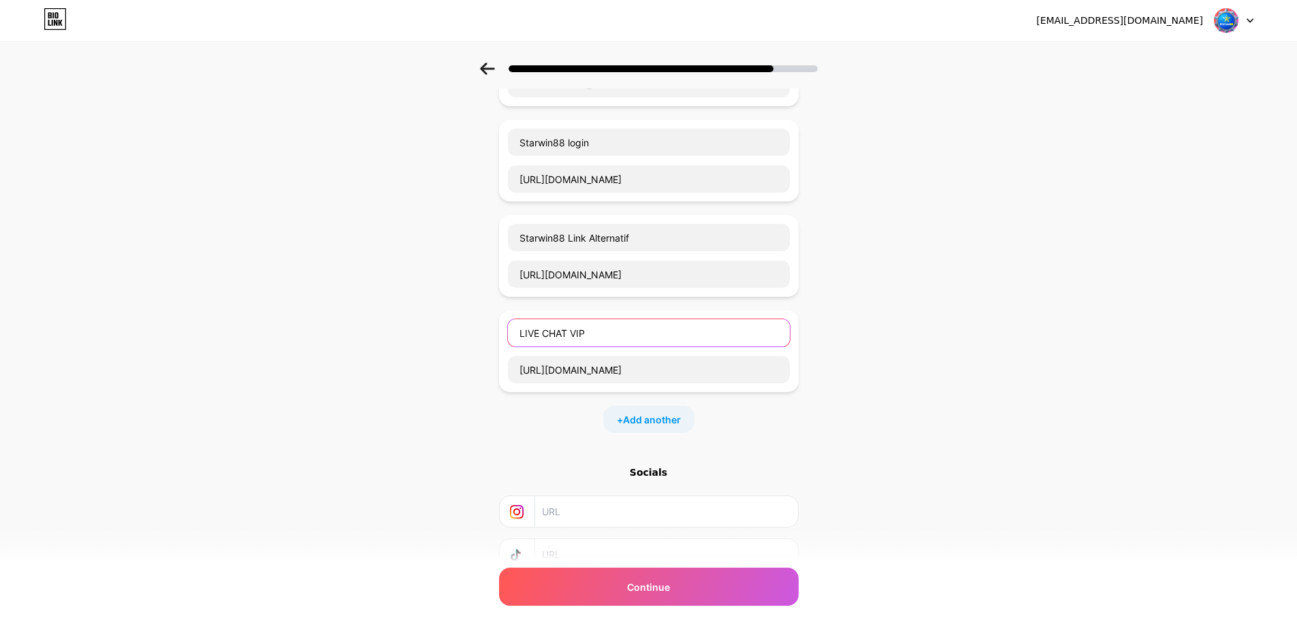
scroll to position [248, 0]
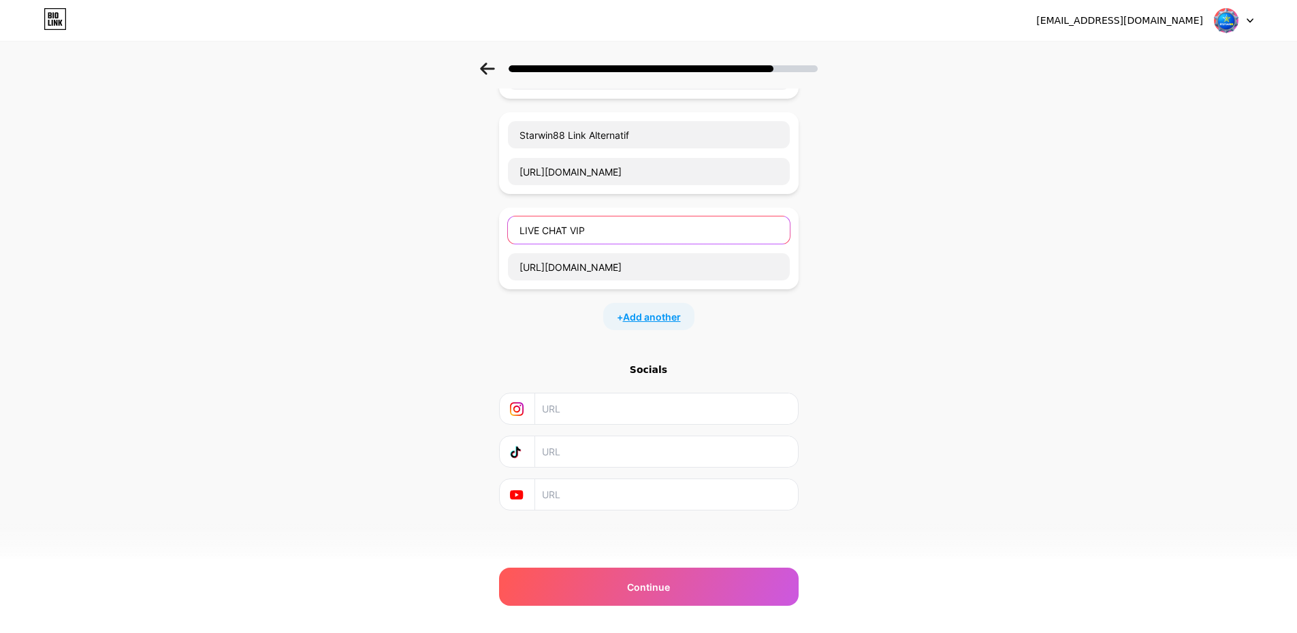
type input "LIVE CHAT VIP"
click at [660, 312] on span "Add another" at bounding box center [652, 317] width 58 height 14
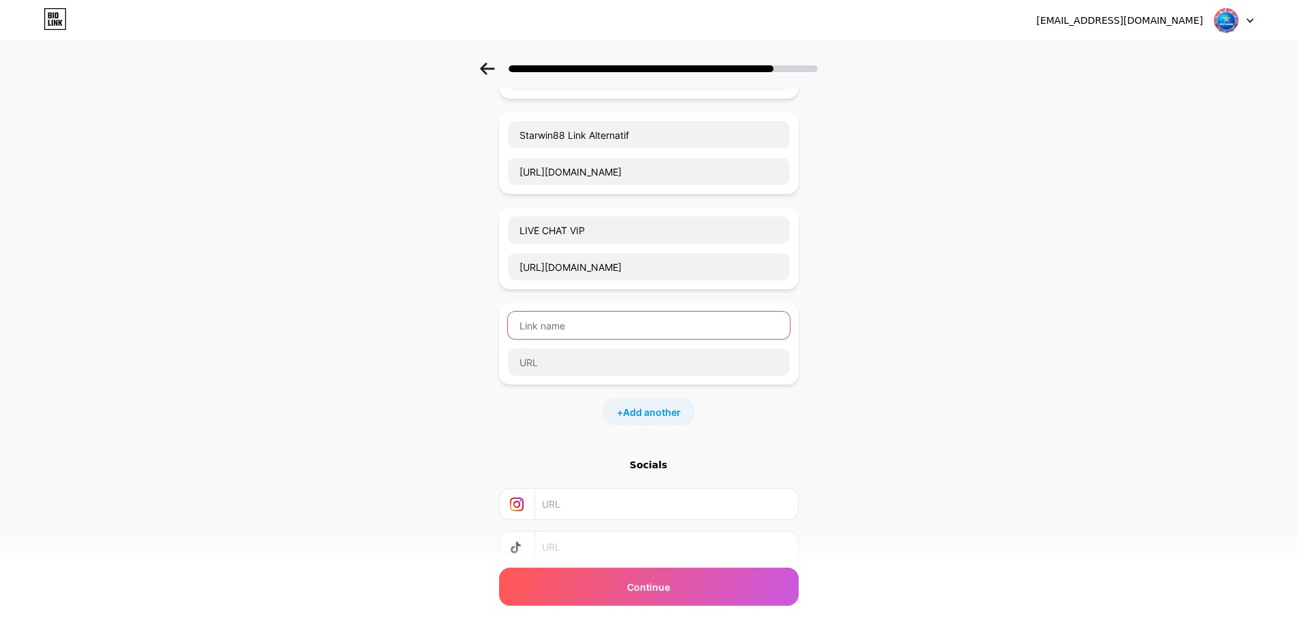
click at [556, 324] on input "text" at bounding box center [649, 325] width 282 height 27
type input "D"
type input "Bonus New Member 100%"
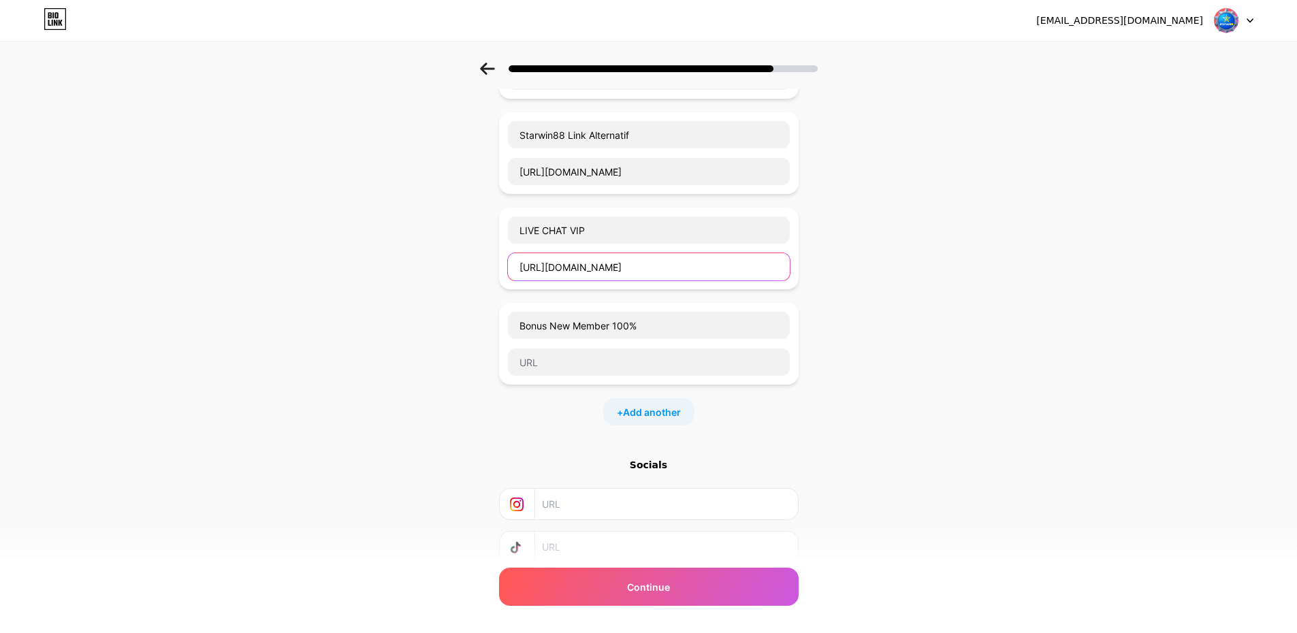
click at [698, 267] on input "[URL][DOMAIN_NAME]" at bounding box center [649, 266] width 282 height 27
click at [698, 263] on input "[URL][DOMAIN_NAME]" at bounding box center [649, 266] width 282 height 27
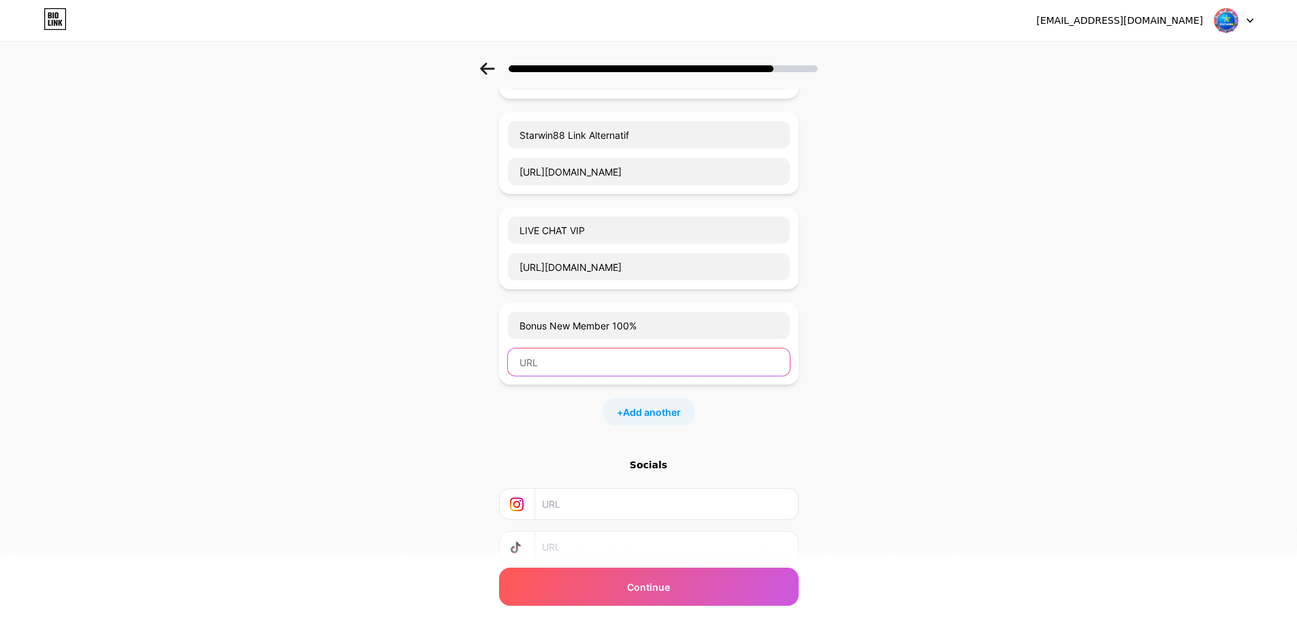
click at [614, 368] on input "text" at bounding box center [649, 361] width 282 height 27
paste input "[URL][DOMAIN_NAME]"
type input "[URL][DOMAIN_NAME]"
click at [588, 506] on input "text" at bounding box center [665, 504] width 247 height 31
type input "starwin88"
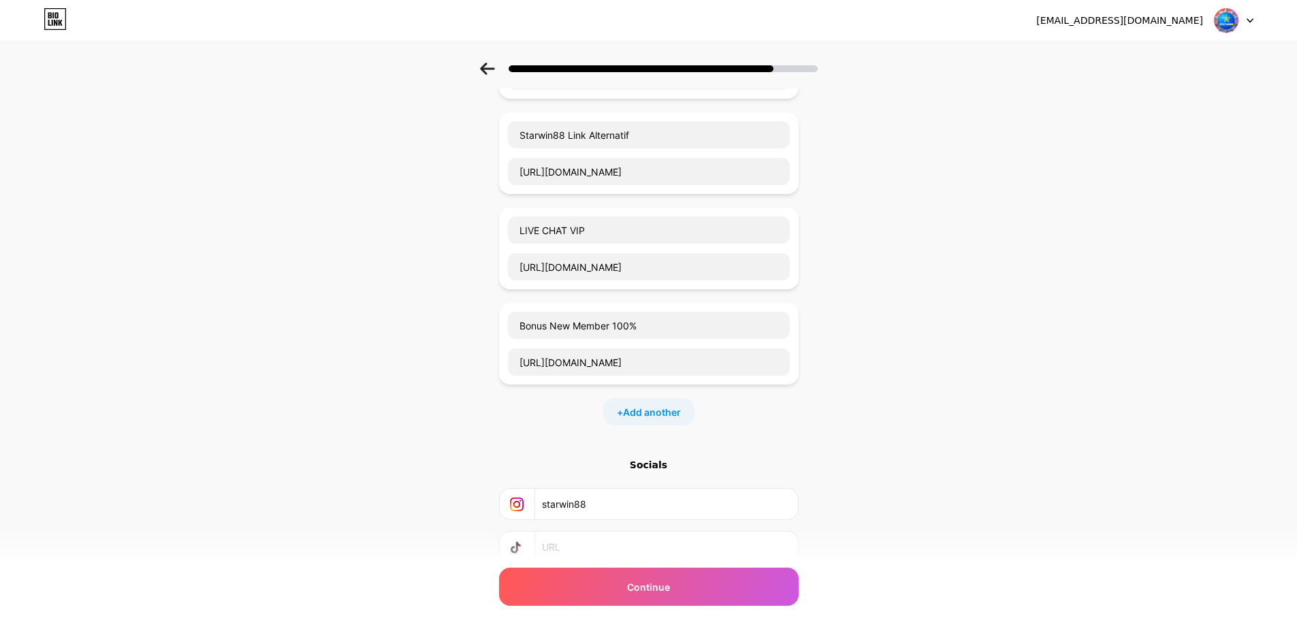
drag, startPoint x: 587, startPoint y: 539, endPoint x: 601, endPoint y: 517, distance: 26.6
click at [587, 538] on input "text" at bounding box center [665, 547] width 247 height 31
drag, startPoint x: 608, startPoint y: 510, endPoint x: 538, endPoint y: 509, distance: 70.8
click at [538, 509] on div "starwin88" at bounding box center [649, 504] width 282 height 31
click at [563, 552] on input "text" at bounding box center [665, 547] width 247 height 31
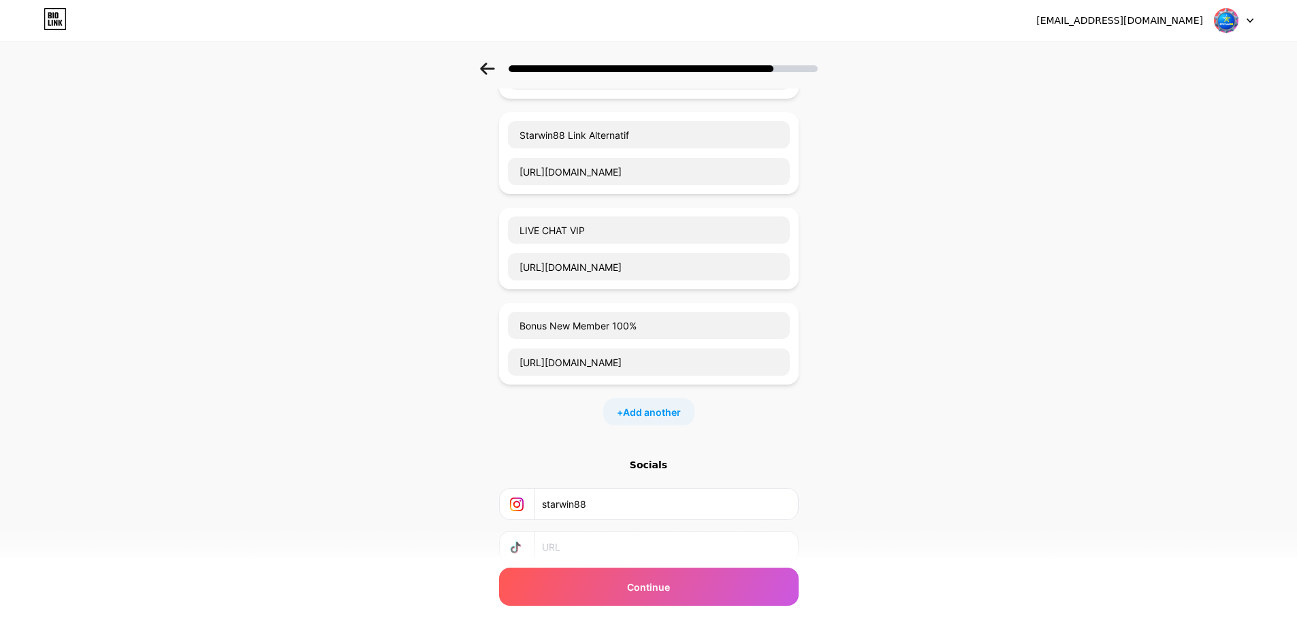
paste input "starwin88"
type input "starwin88"
click at [662, 585] on span "Continue" at bounding box center [648, 587] width 43 height 14
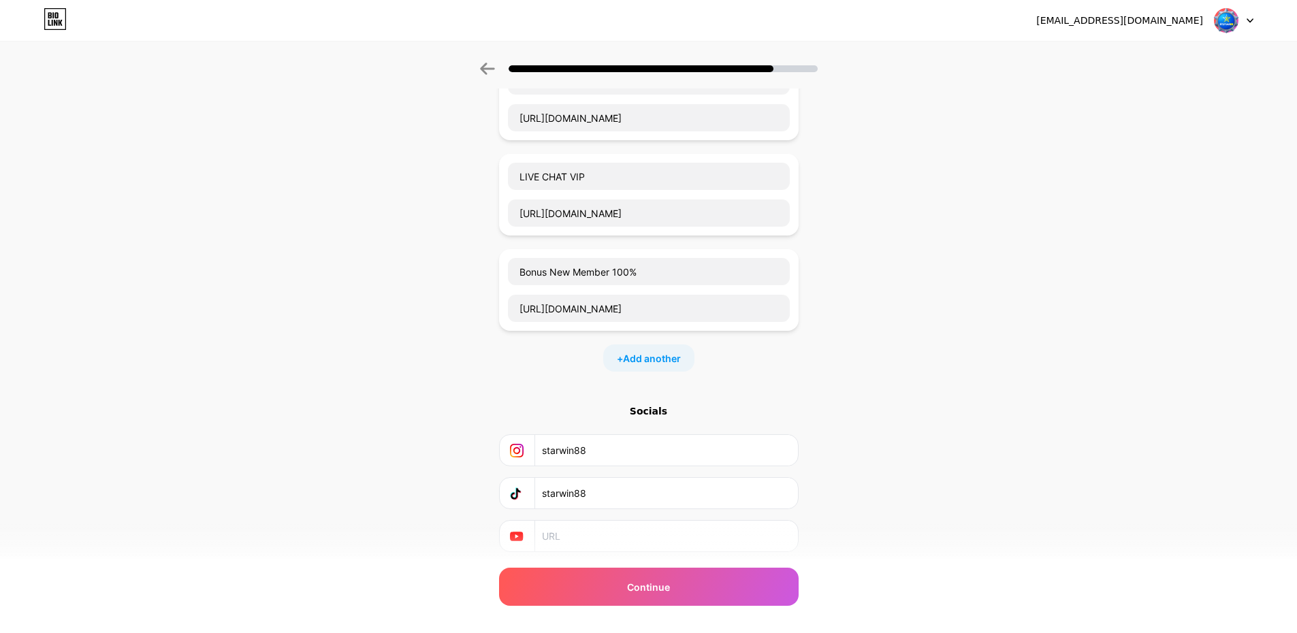
scroll to position [344, 0]
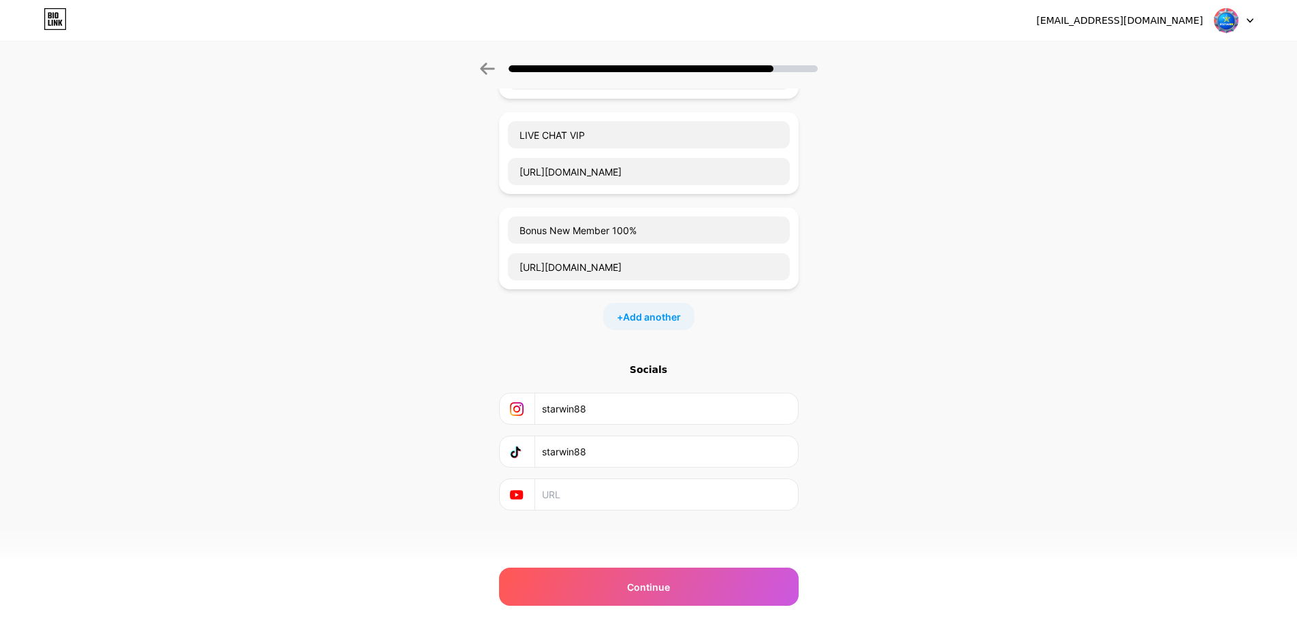
click at [581, 499] on input "text" at bounding box center [665, 494] width 247 height 31
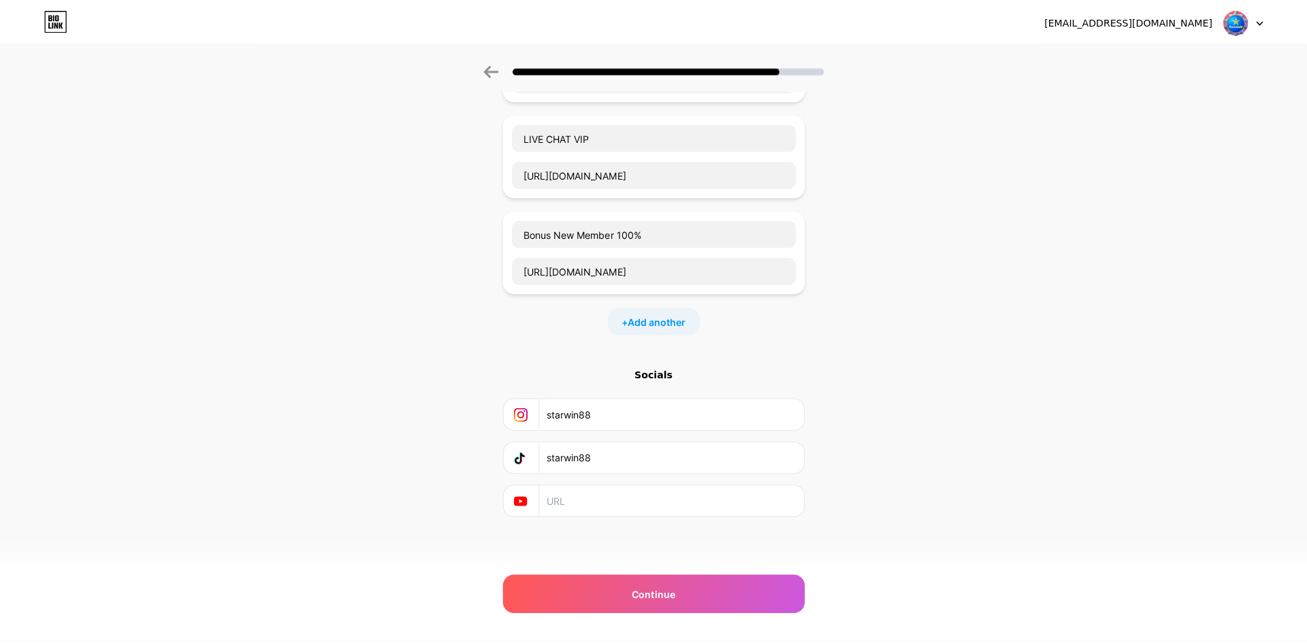
scroll to position [0, 0]
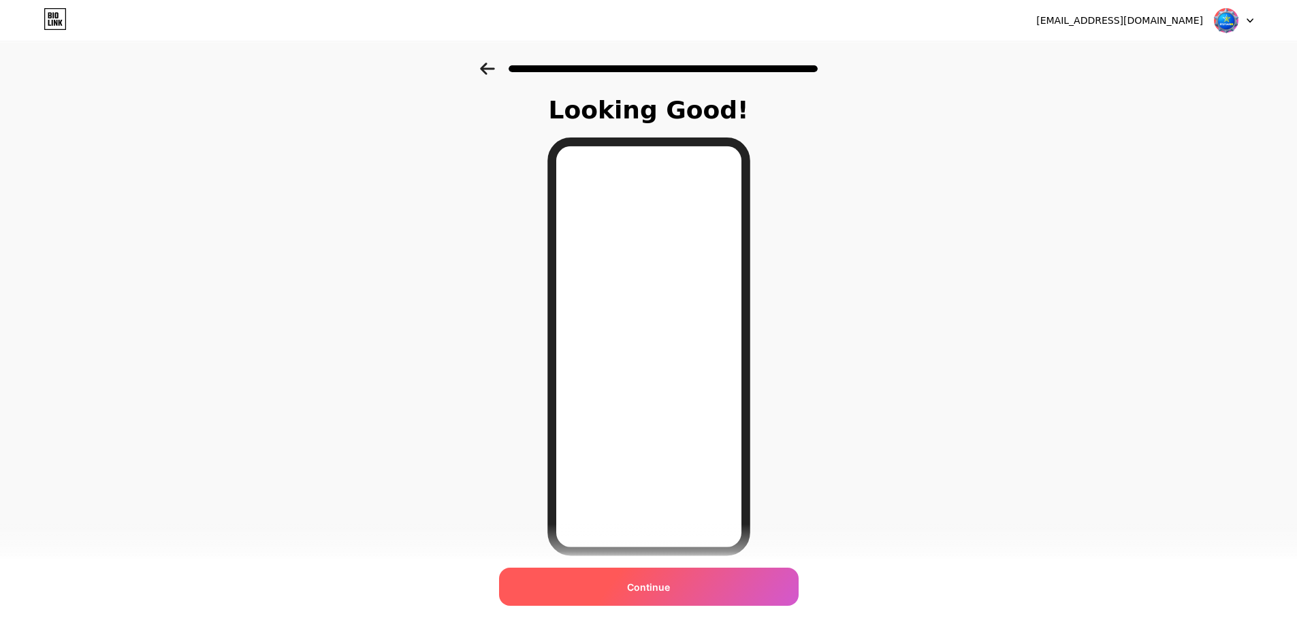
drag, startPoint x: 674, startPoint y: 581, endPoint x: 672, endPoint y: 562, distance: 18.4
click at [670, 580] on span "Continue" at bounding box center [648, 587] width 43 height 14
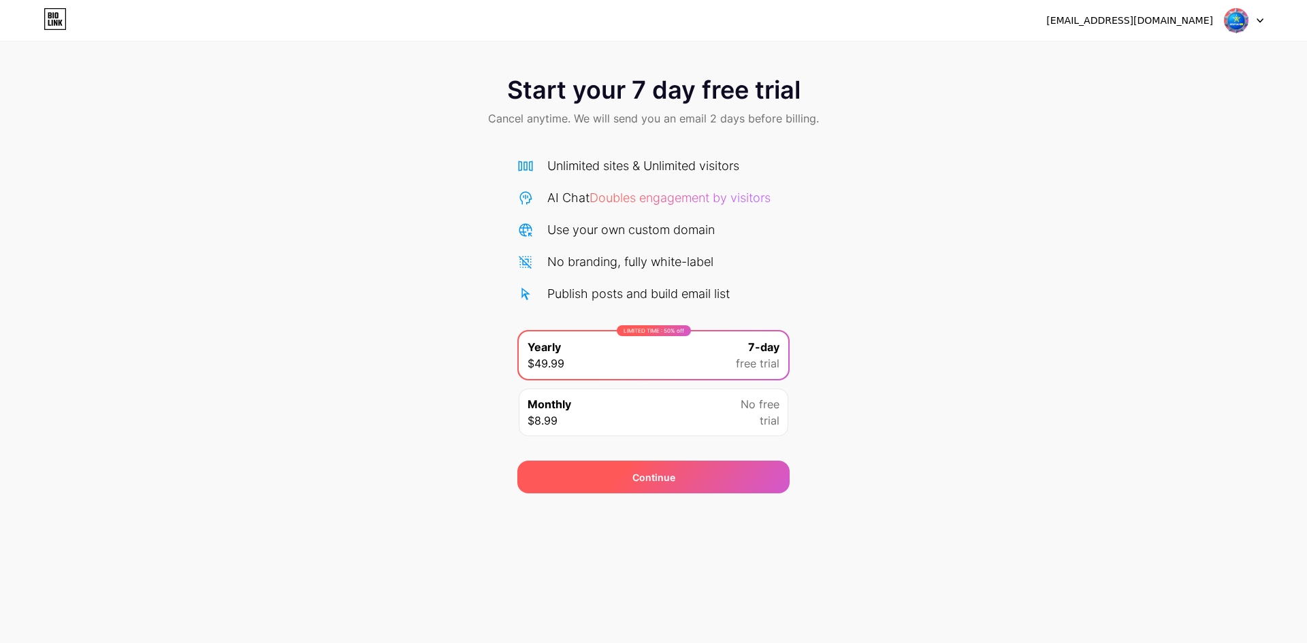
click at [672, 481] on div "Continue" at bounding box center [653, 477] width 43 height 14
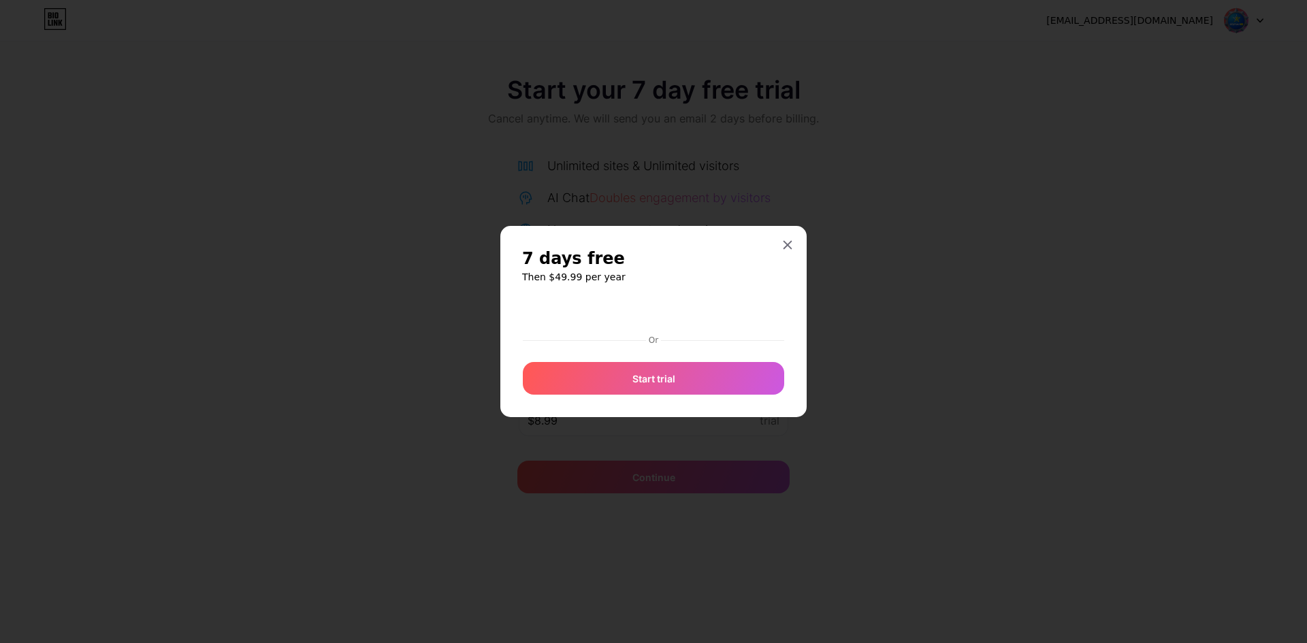
click at [705, 427] on div at bounding box center [653, 321] width 1307 height 643
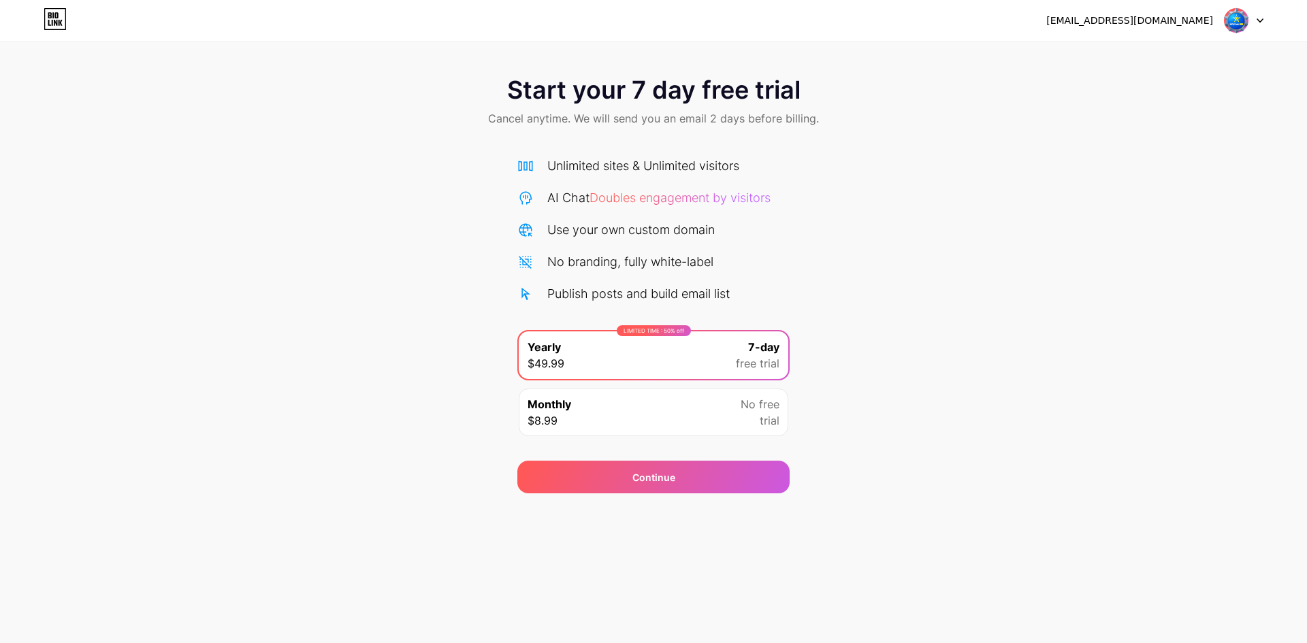
click at [726, 417] on div "Monthly $8.99 No free trial" at bounding box center [654, 413] width 270 height 48
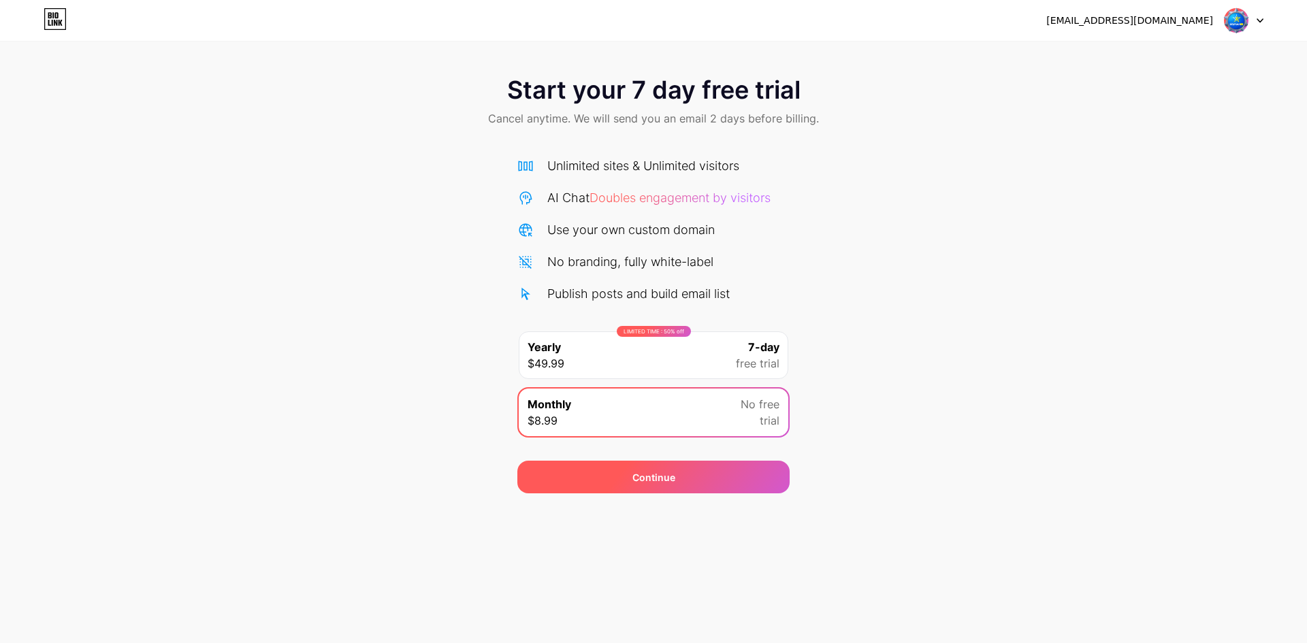
click at [703, 481] on div "Continue" at bounding box center [653, 477] width 272 height 33
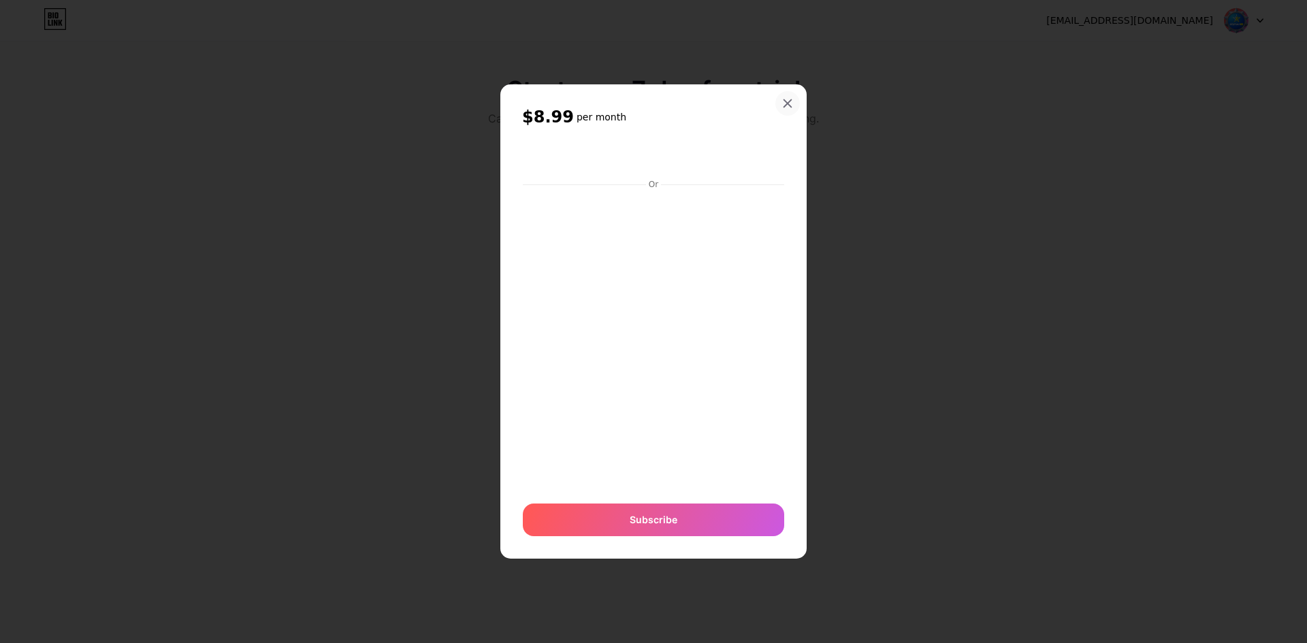
click at [785, 98] on icon at bounding box center [787, 103] width 11 height 11
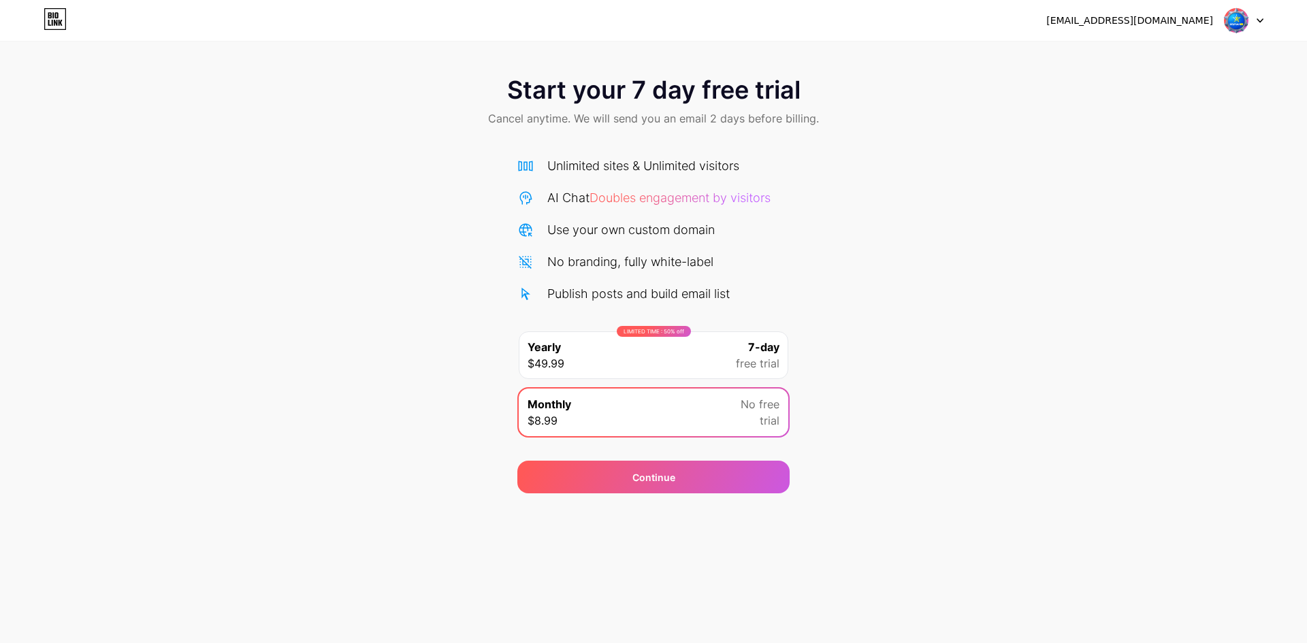
click at [1242, 29] on img at bounding box center [1236, 20] width 26 height 26
click at [887, 150] on div "Start your 7 day free trial Cancel anytime. We will send you an email 2 days be…" at bounding box center [653, 278] width 1307 height 431
click at [1250, 21] on div at bounding box center [1243, 20] width 39 height 25
click at [1217, 17] on div "[EMAIL_ADDRESS][DOMAIN_NAME]" at bounding box center [1154, 20] width 217 height 25
click at [588, 158] on div "Unlimited sites & Unlimited visitors" at bounding box center [643, 166] width 192 height 18
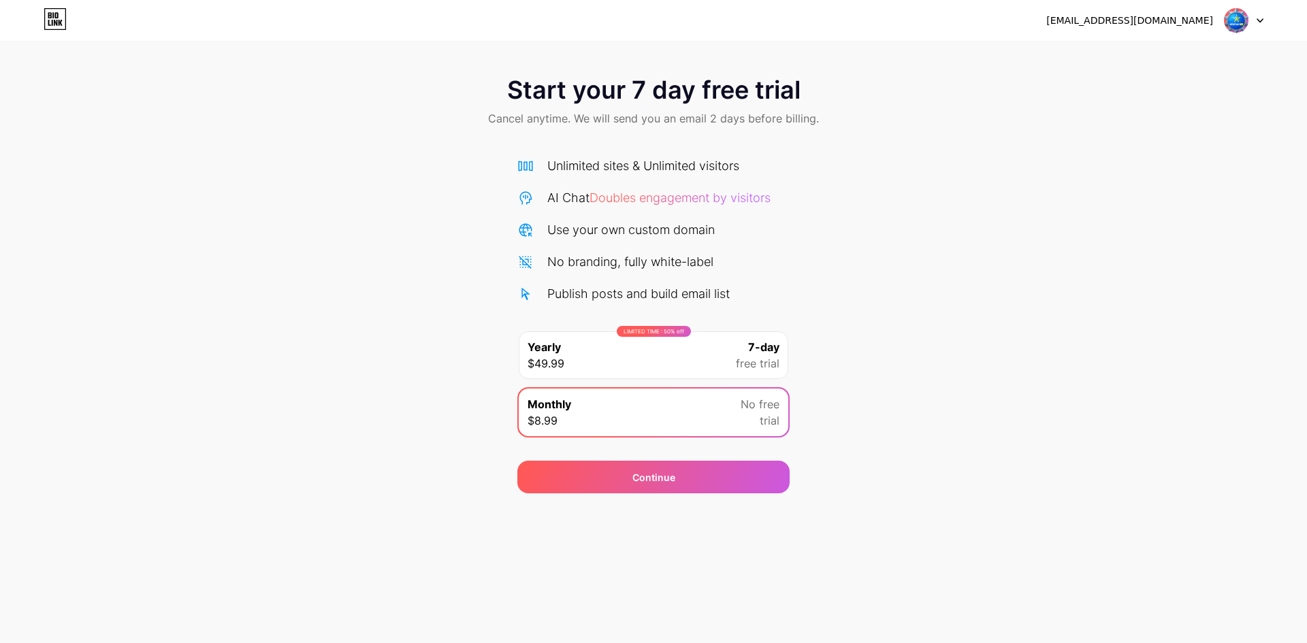
click at [604, 345] on div "LIMITED TIME : 50% off Yearly $49.99 7-day free trial" at bounding box center [654, 355] width 270 height 48
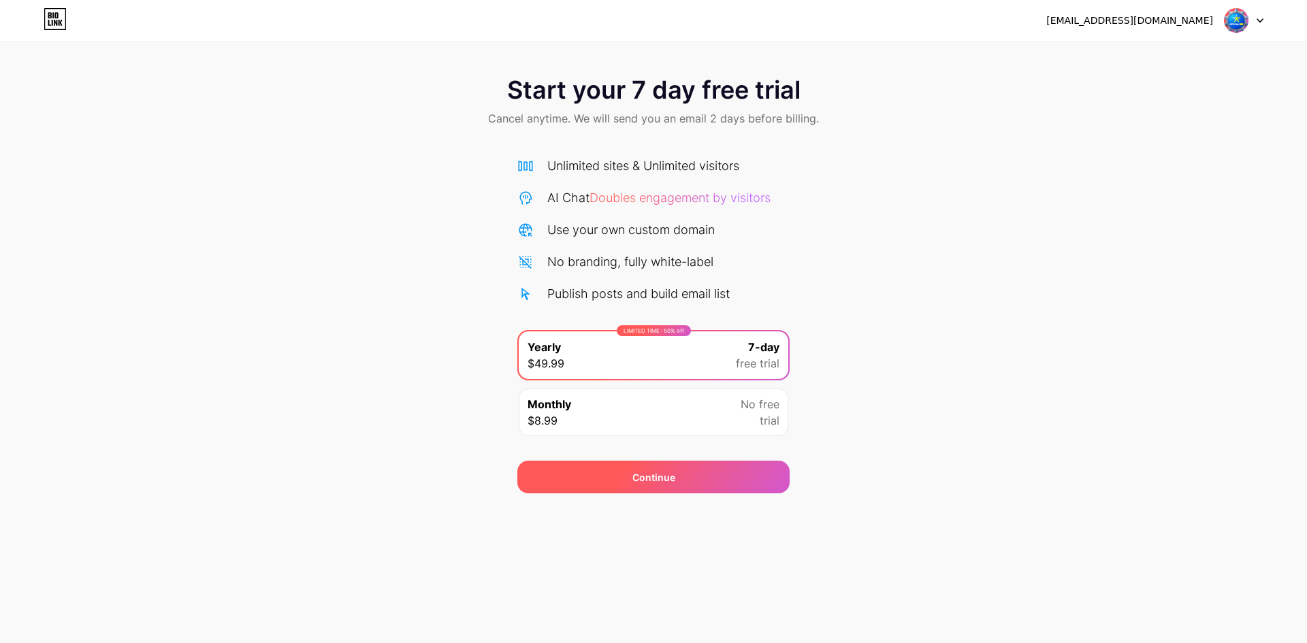
click at [677, 474] on div "Continue" at bounding box center [653, 477] width 272 height 33
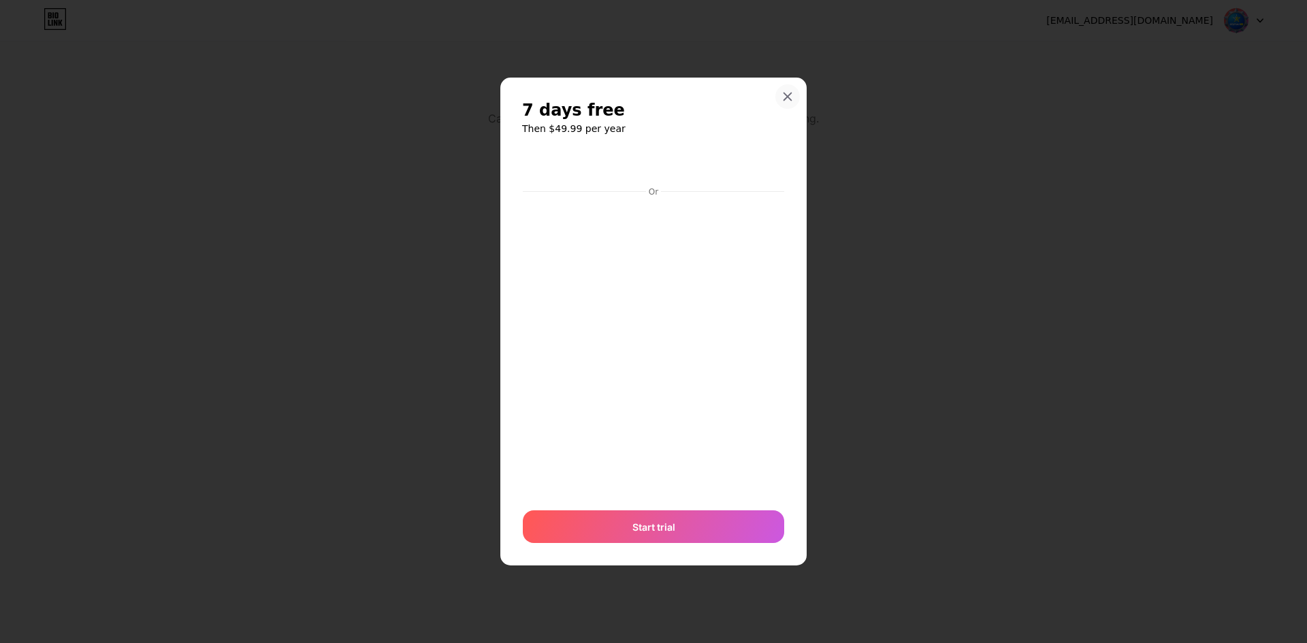
click at [783, 101] on icon at bounding box center [787, 96] width 11 height 11
